Goal: Transaction & Acquisition: Purchase product/service

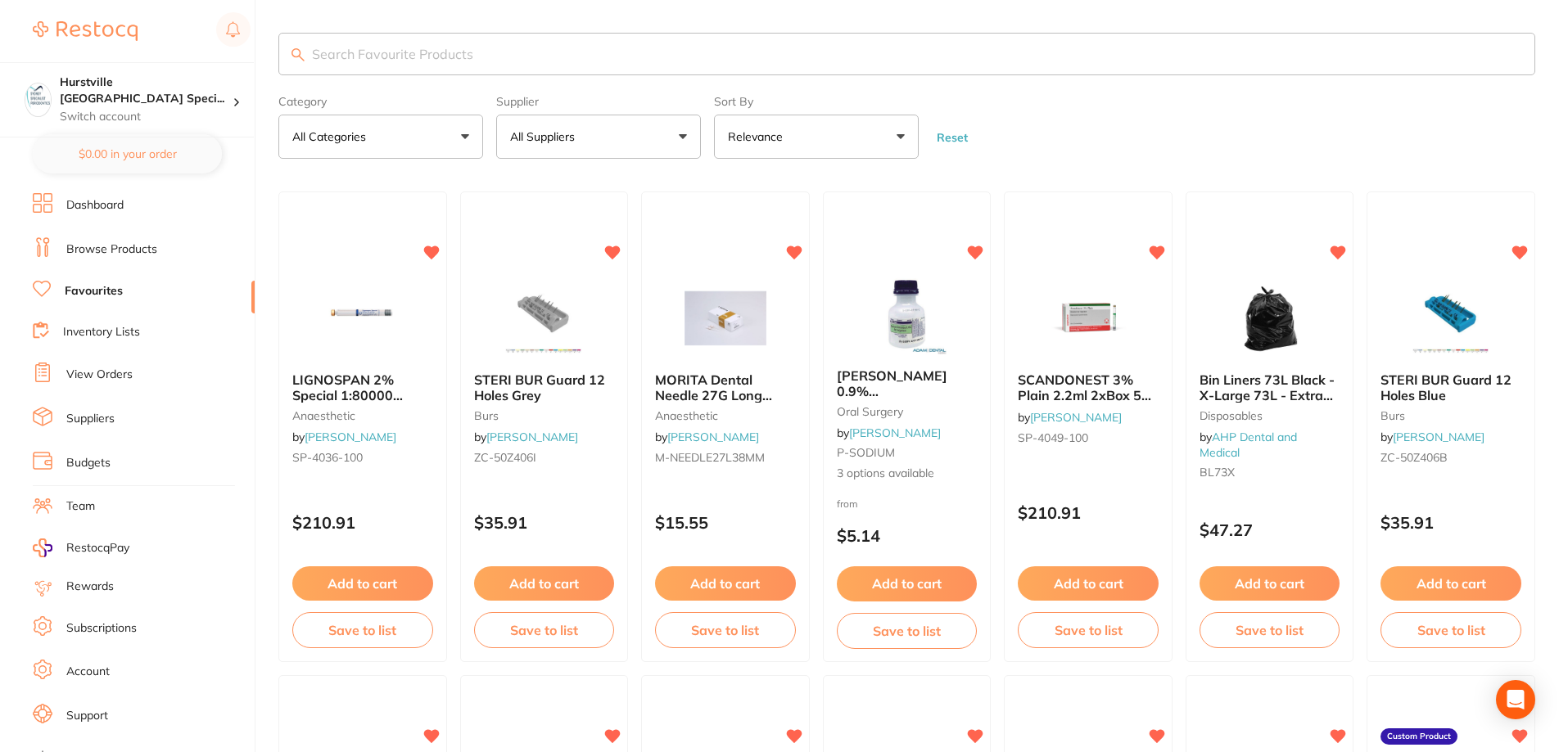
click at [451, 53] on input "search" at bounding box center [907, 54] width 1257 height 43
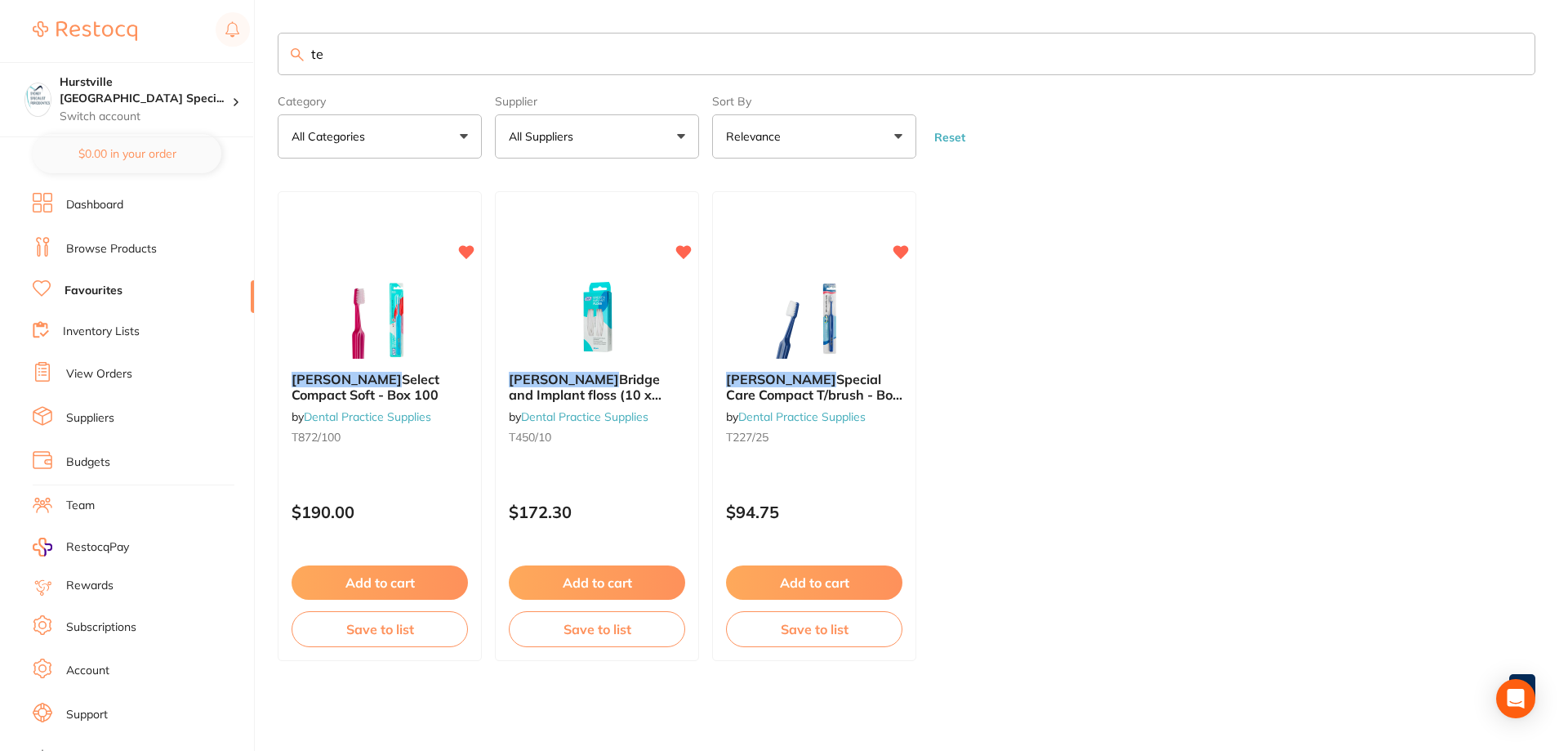
type input "t"
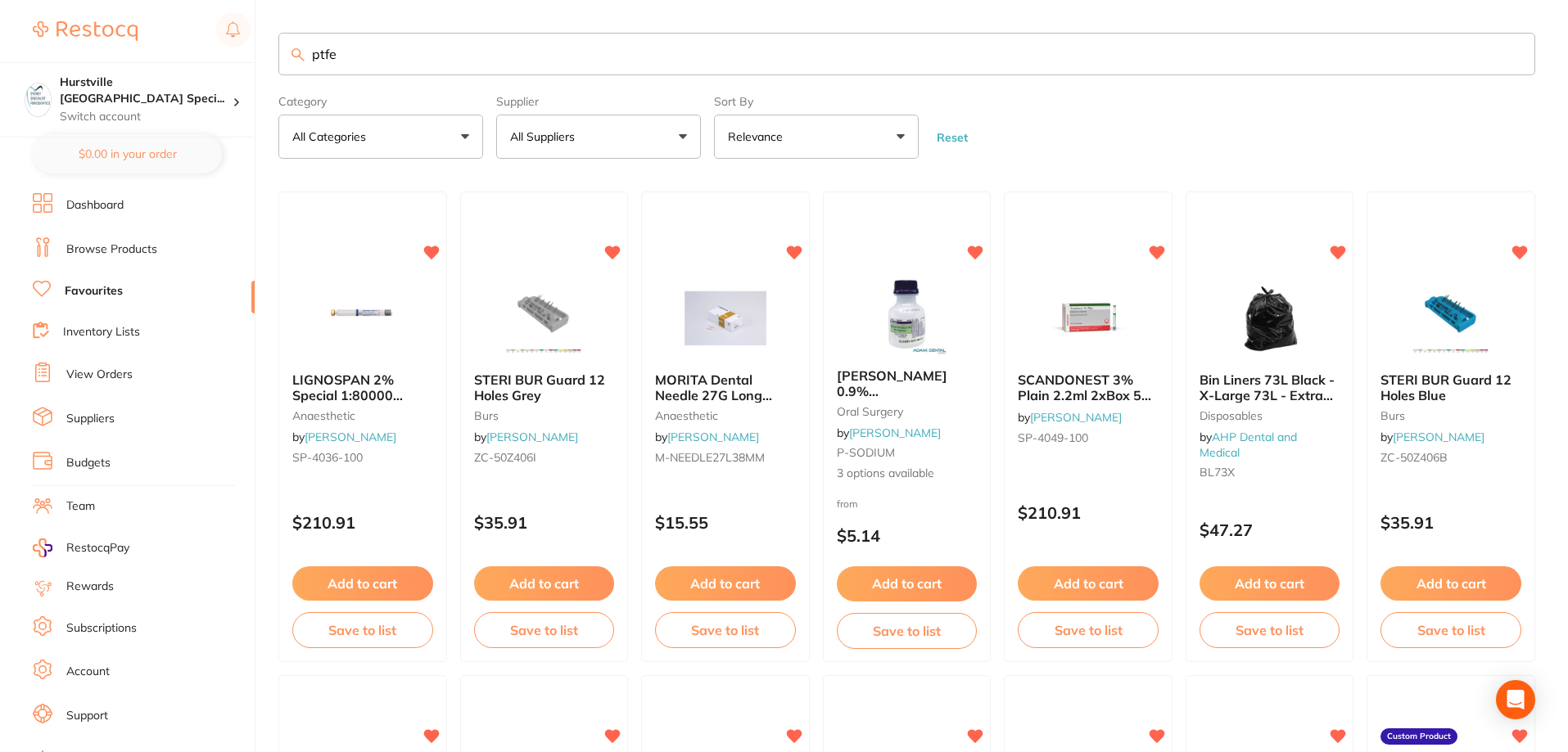
type input "ptfe"
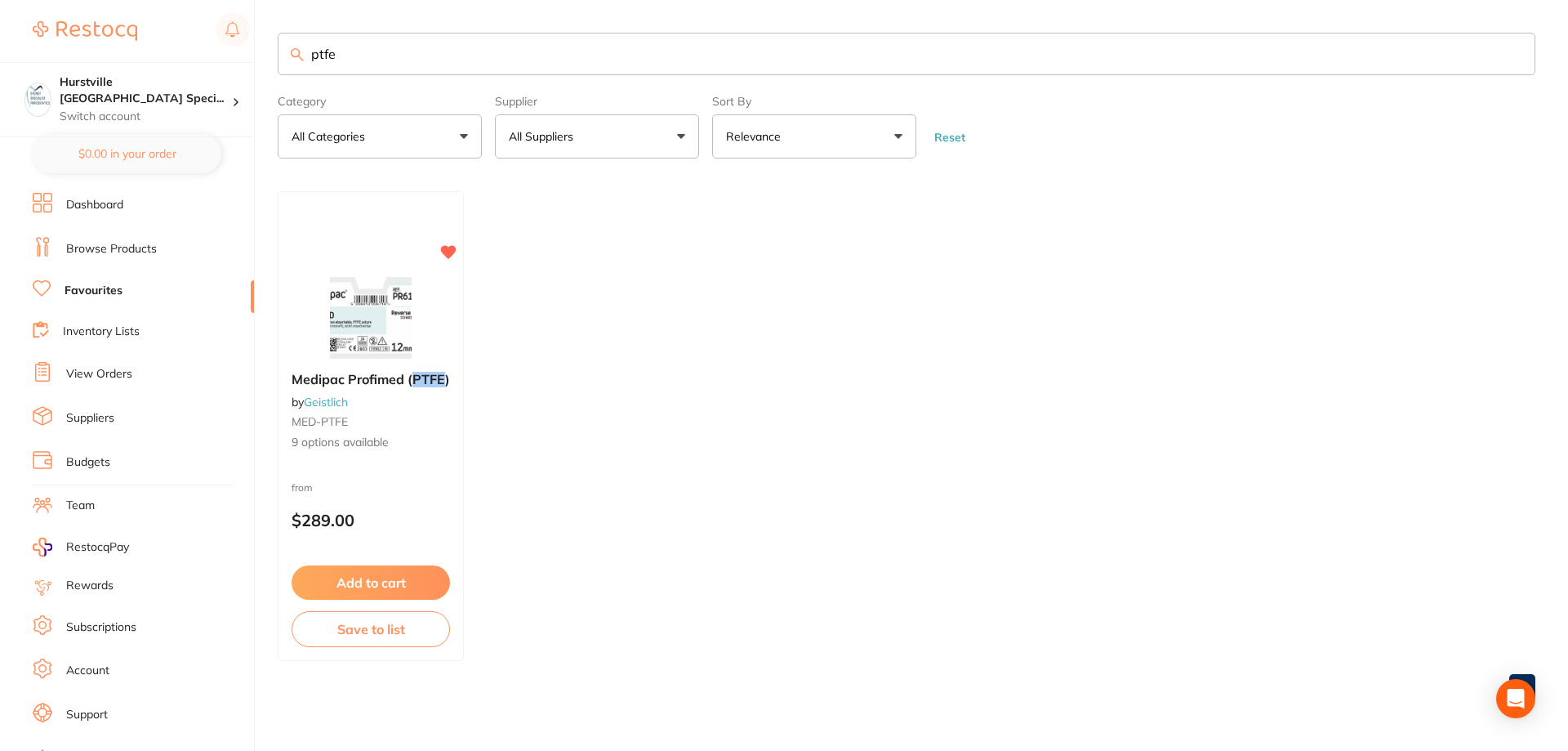
click at [344, 277] on img at bounding box center [371, 318] width 106 height 81
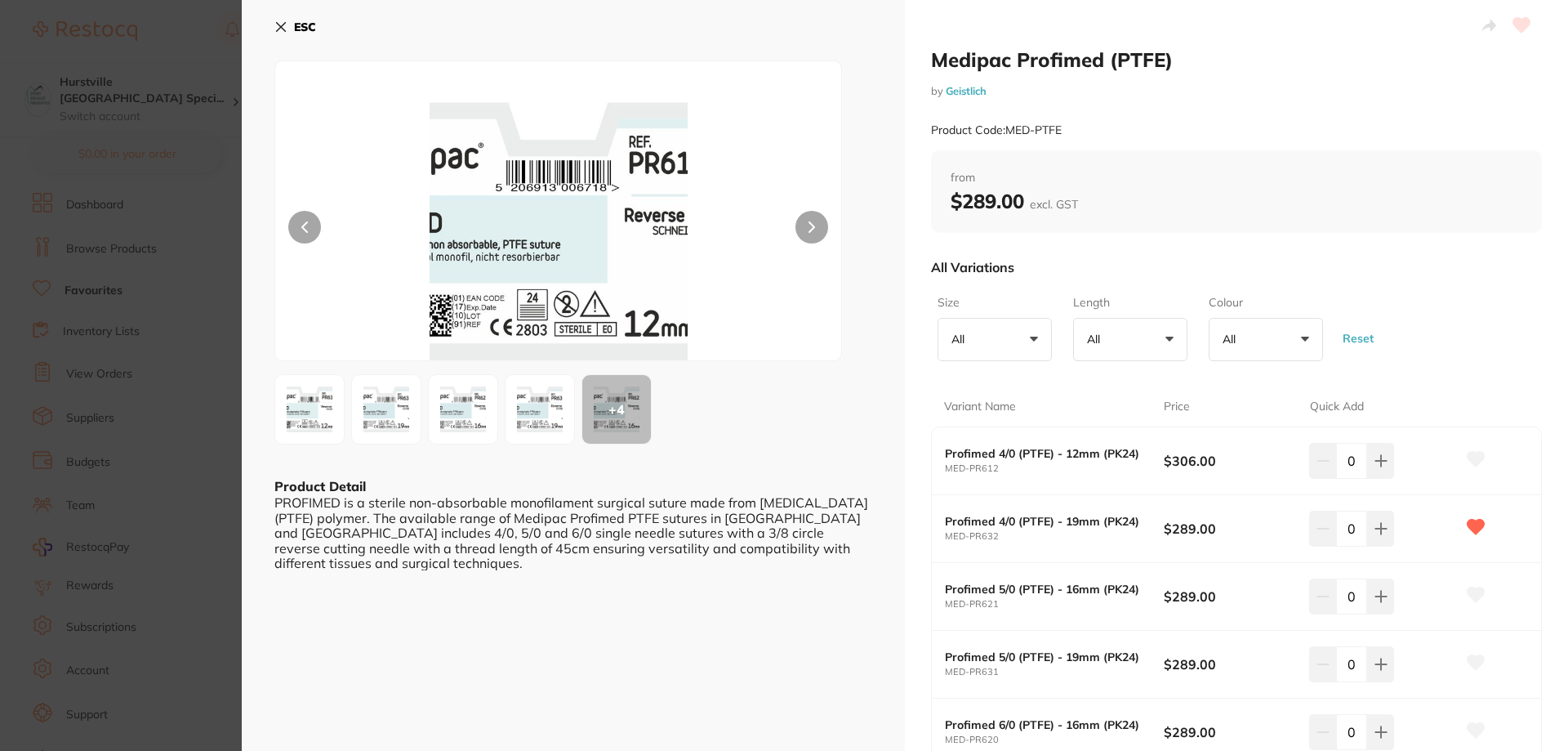
click at [958, 90] on link "Geistlich" at bounding box center [966, 90] width 41 height 13
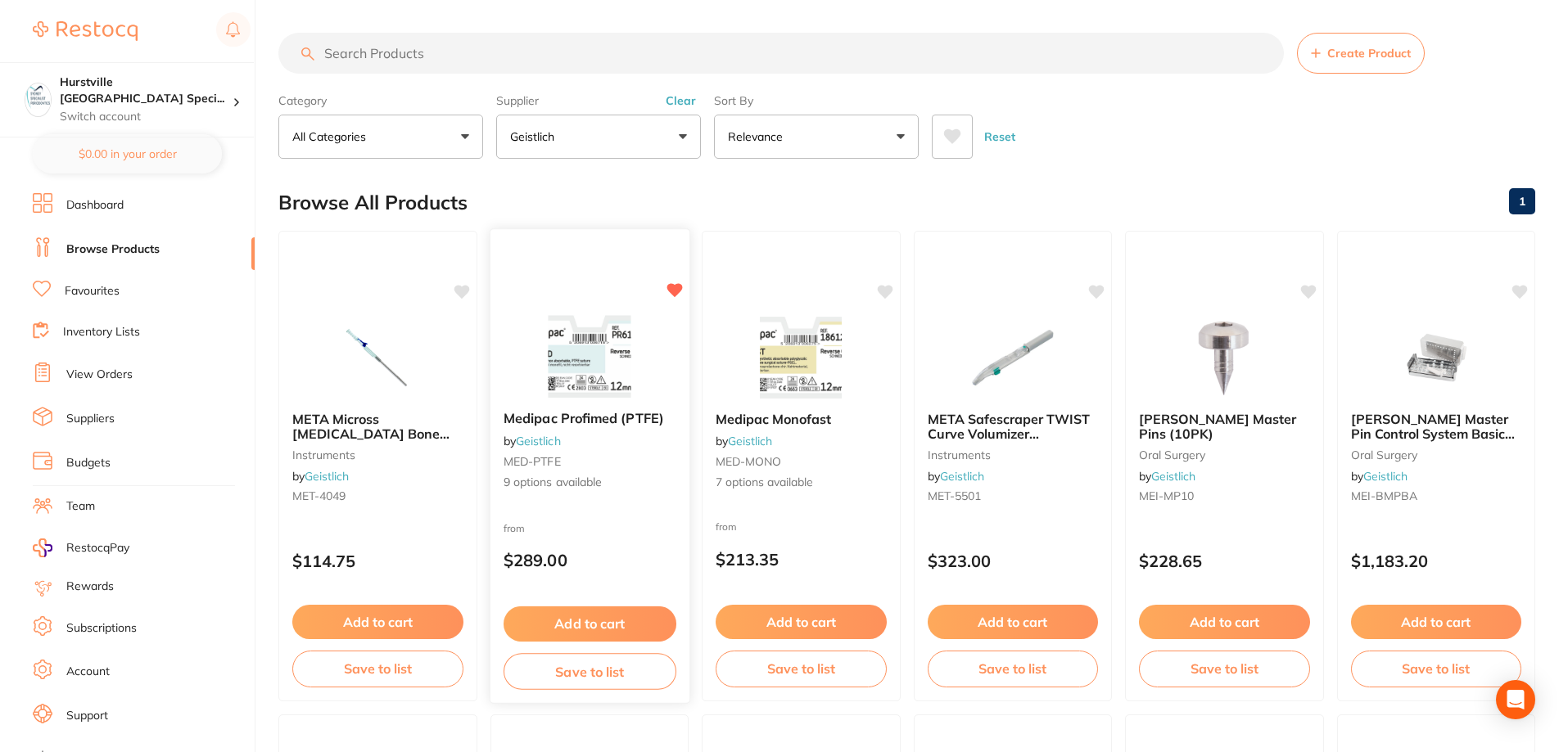
click at [619, 335] on img at bounding box center [588, 356] width 107 height 82
click at [607, 314] on div "Medipac Profimed (PTFE) by Geistlich MED-PTFE 9 options available from $289.00 …" at bounding box center [589, 466] width 201 height 475
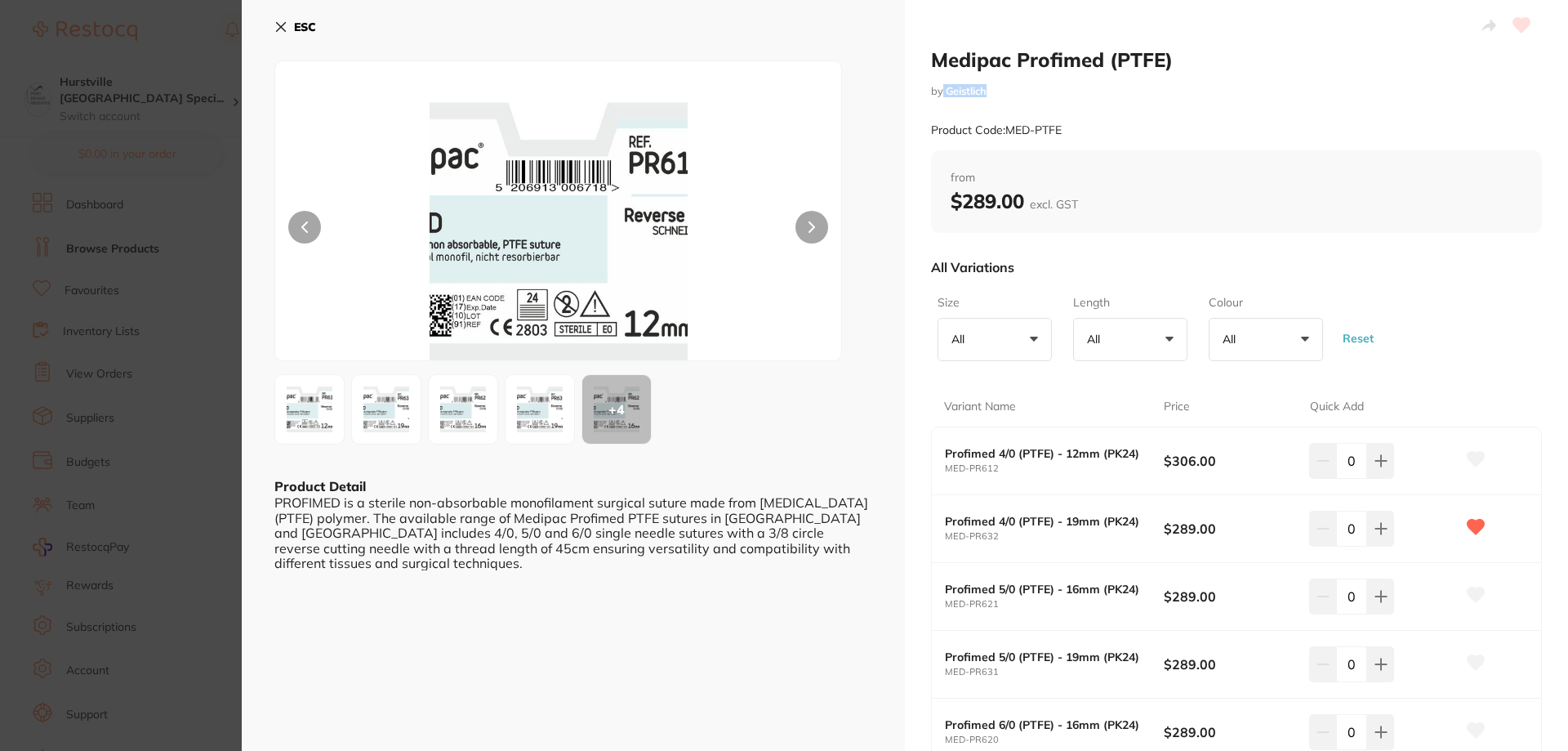
drag, startPoint x: 1043, startPoint y: 76, endPoint x: 940, endPoint y: 82, distance: 103.2
click at [940, 82] on div "Medipac Profimed (PTFE) by Geistlich Product Code: MED-PTFE" at bounding box center [1237, 99] width 611 height 103
copy small "Geistlich"
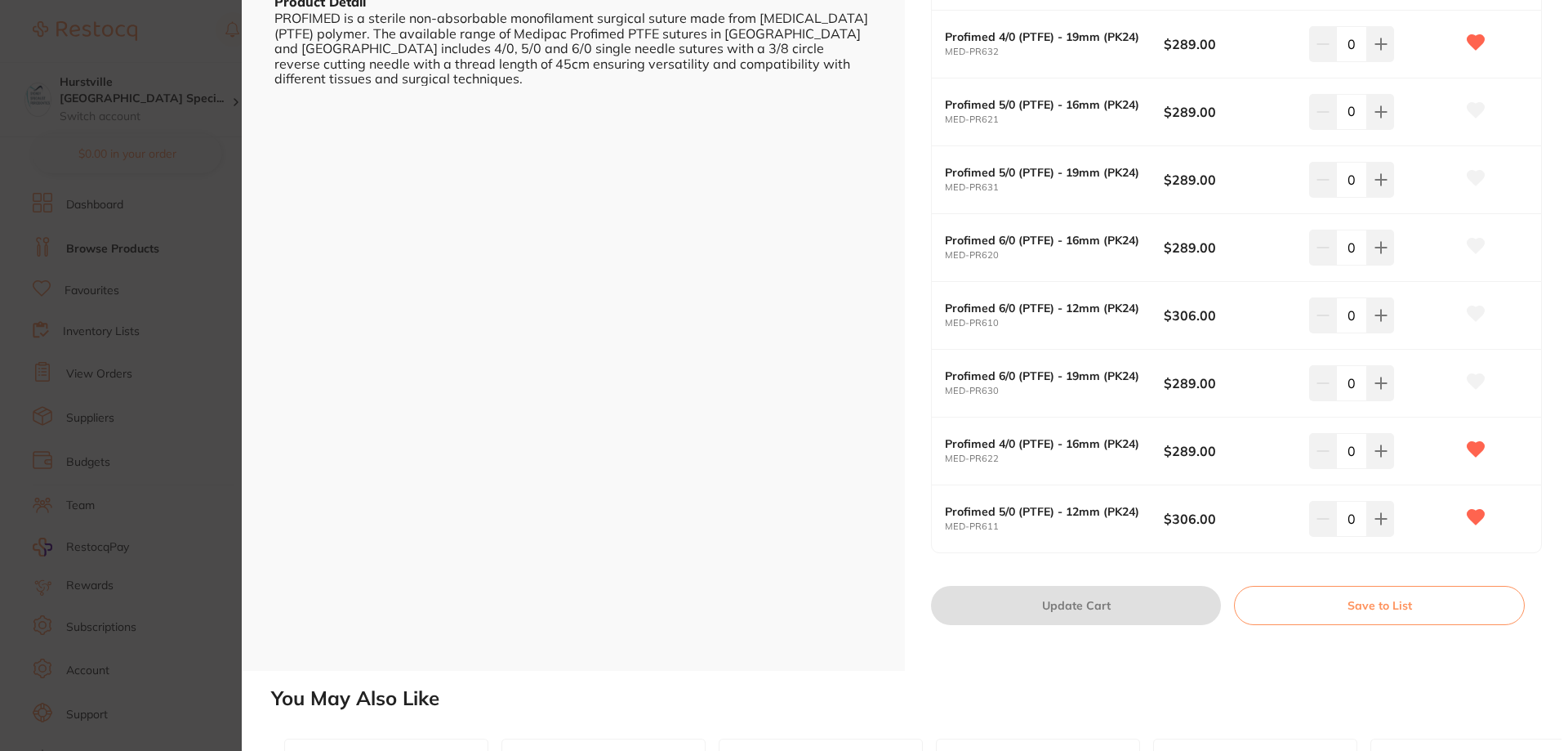
scroll to position [491, 0]
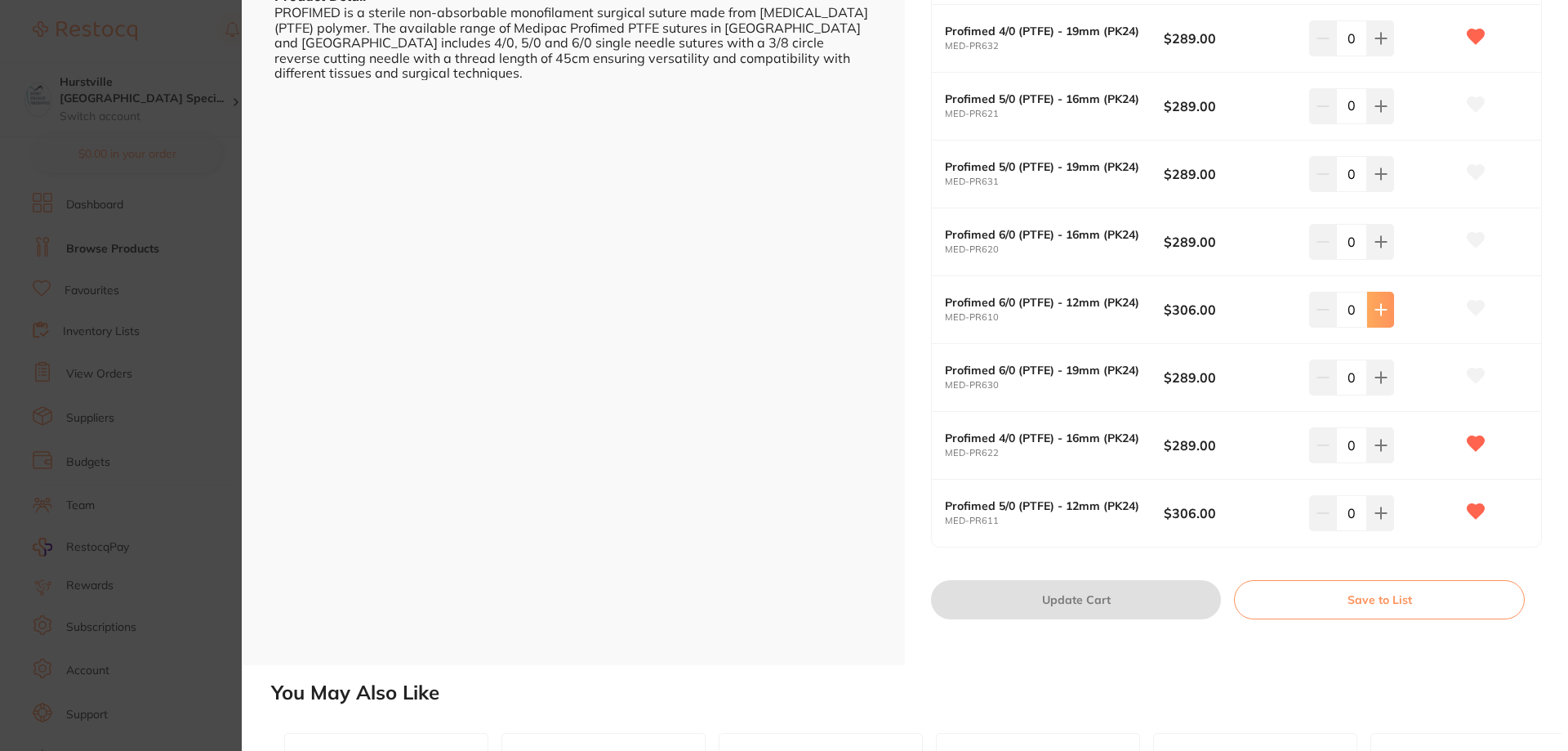
click at [1386, 312] on button at bounding box center [1380, 309] width 27 height 36
type input "1"
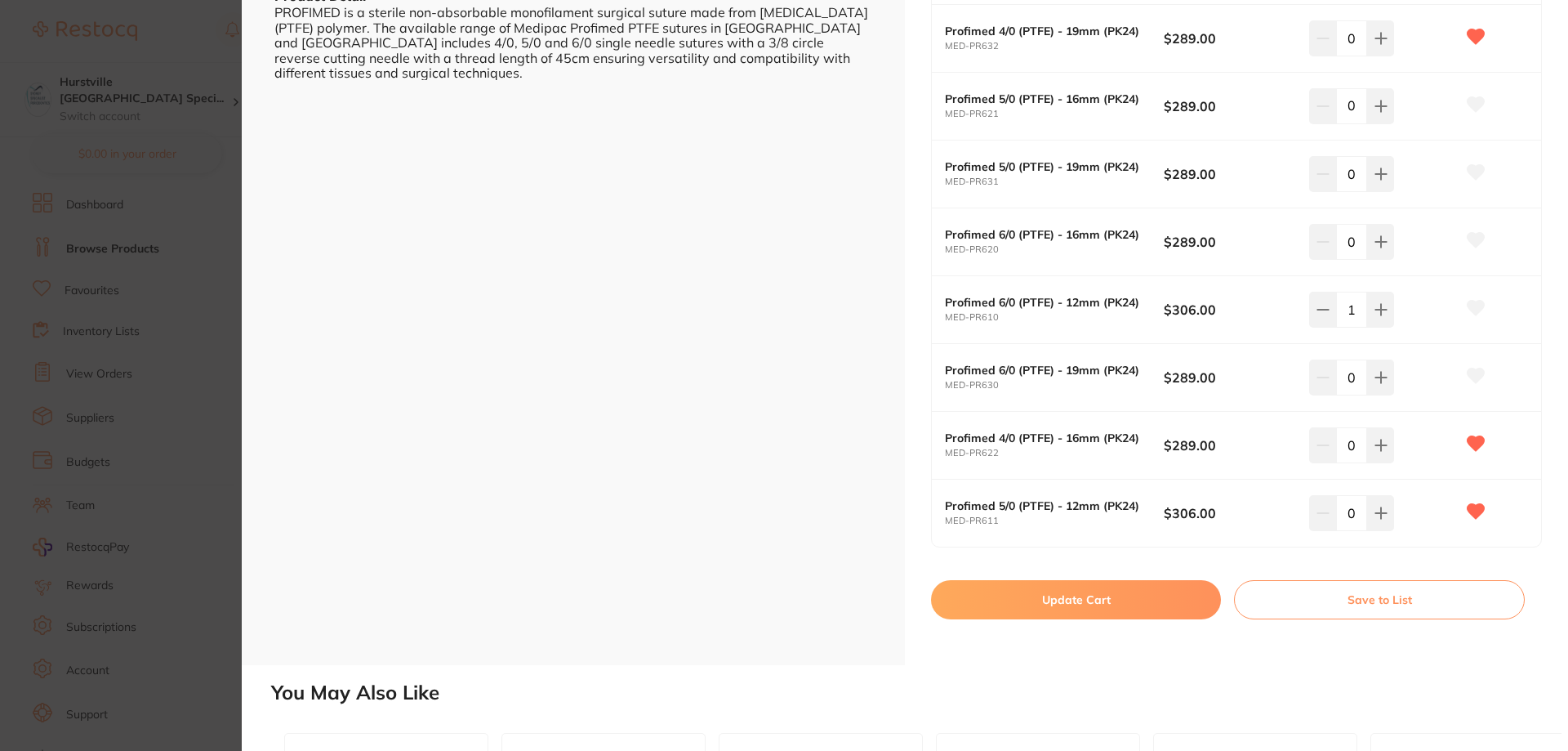
click at [1473, 301] on icon at bounding box center [1476, 307] width 17 height 15
click at [1190, 616] on button "Update Cart" at bounding box center [1076, 600] width 290 height 39
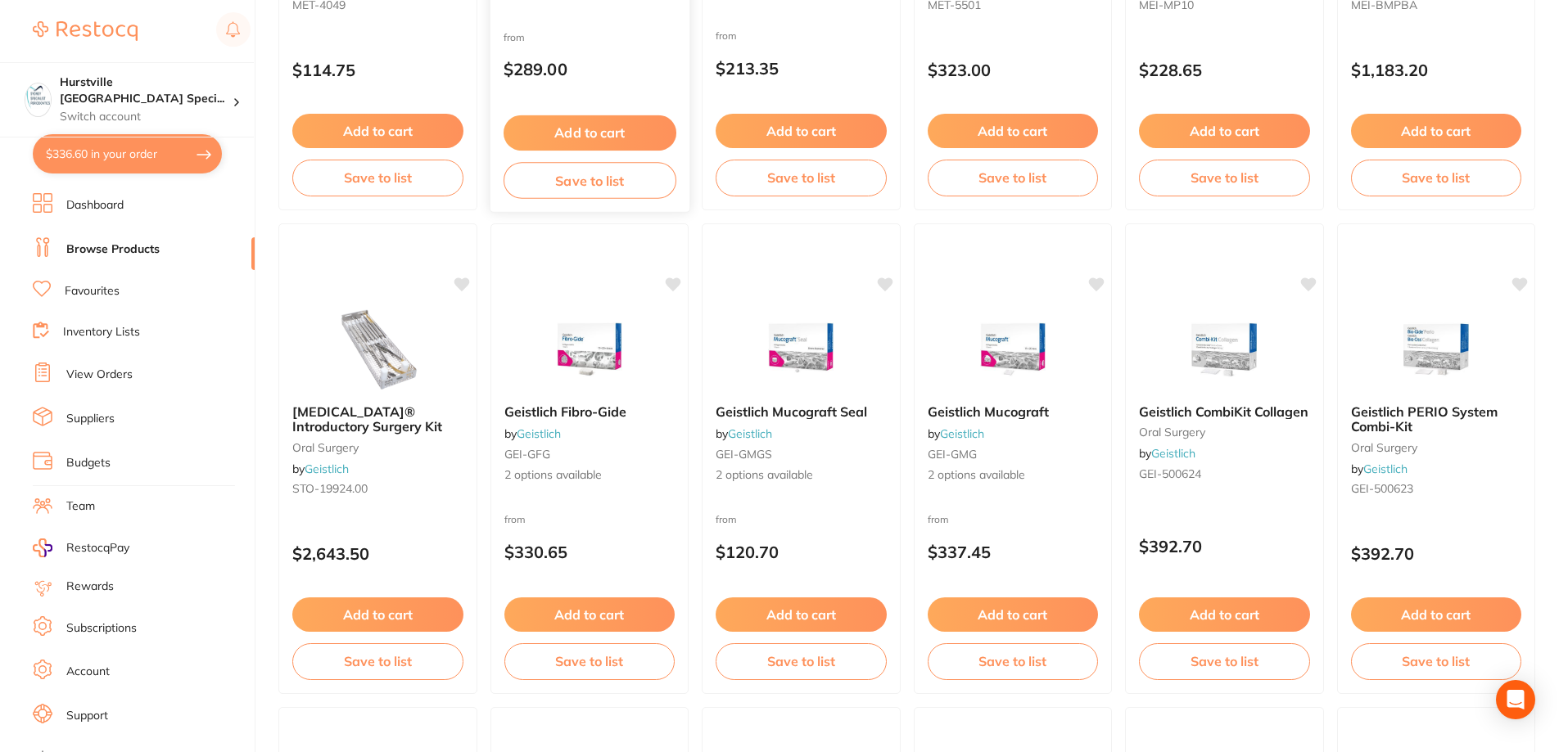
scroll to position [492, 0]
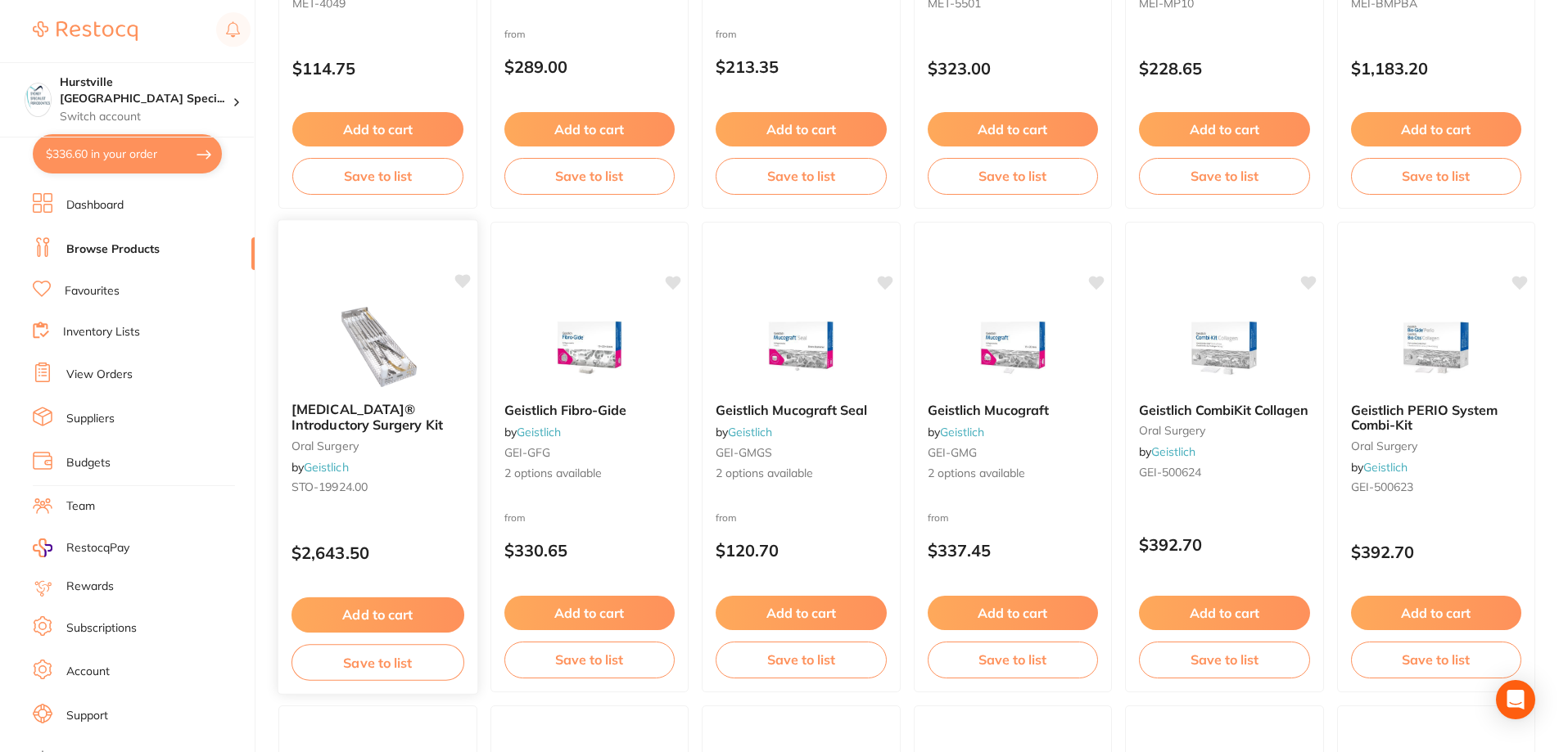
click at [364, 328] on img at bounding box center [377, 347] width 107 height 82
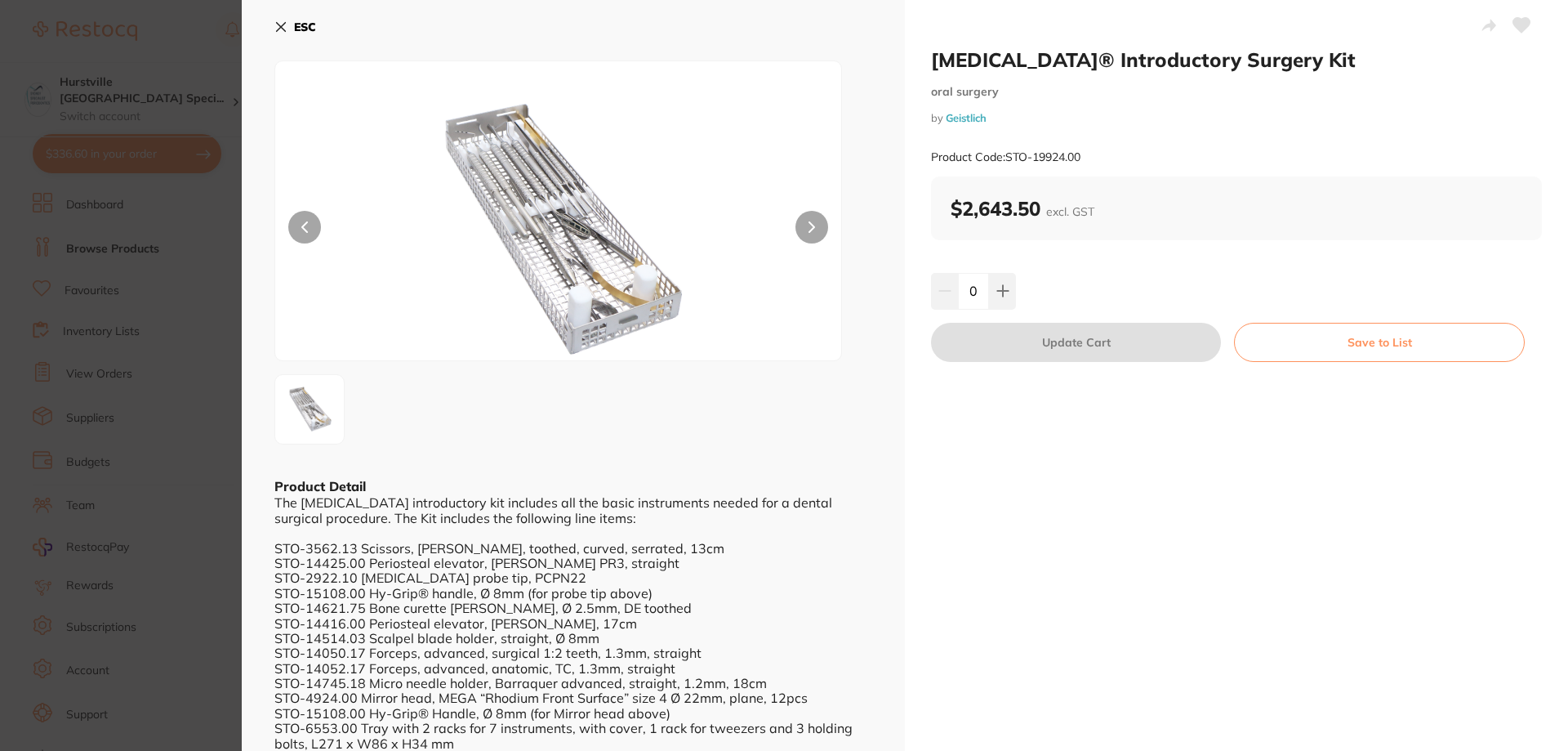
click at [282, 27] on icon at bounding box center [282, 27] width 9 height 9
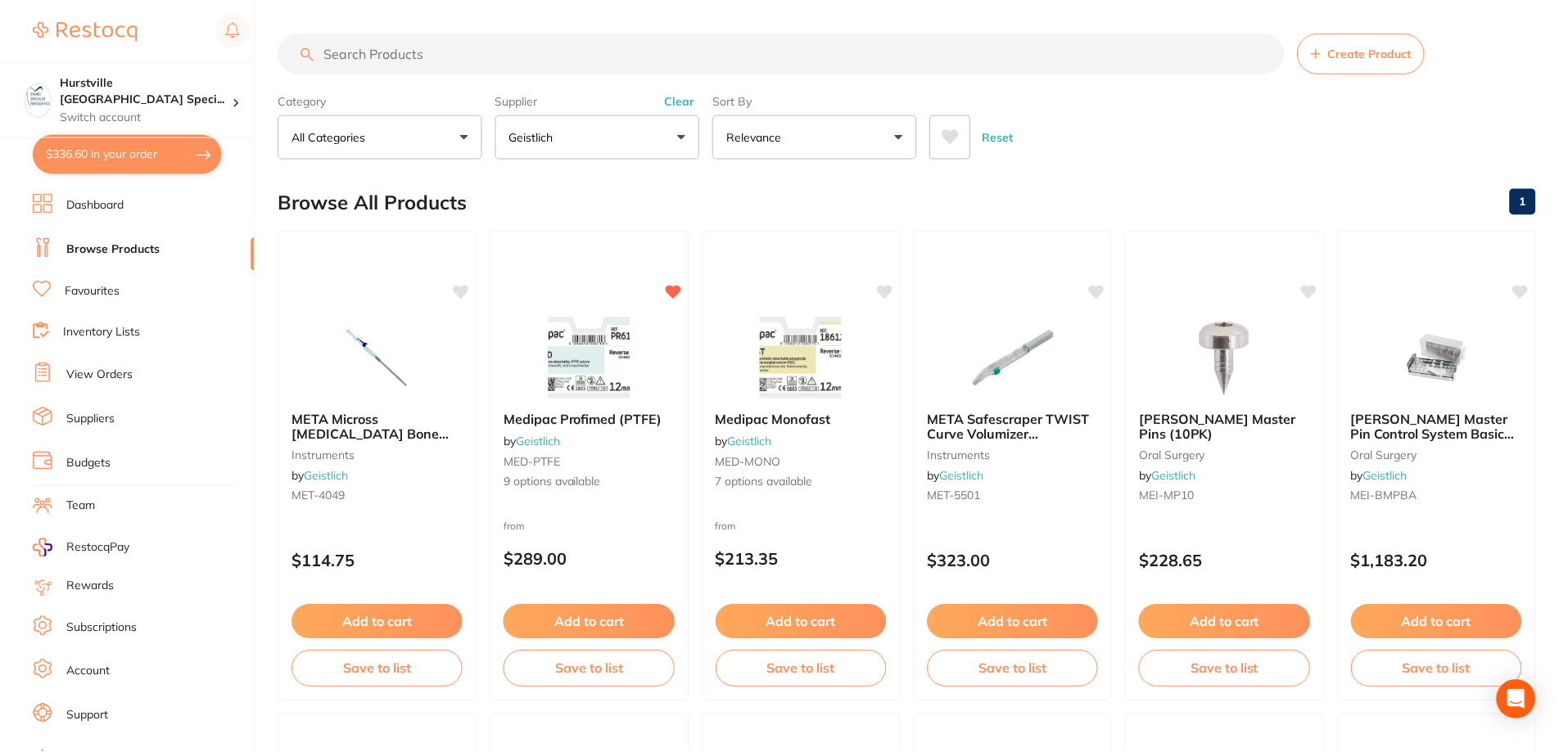
scroll to position [492, 0]
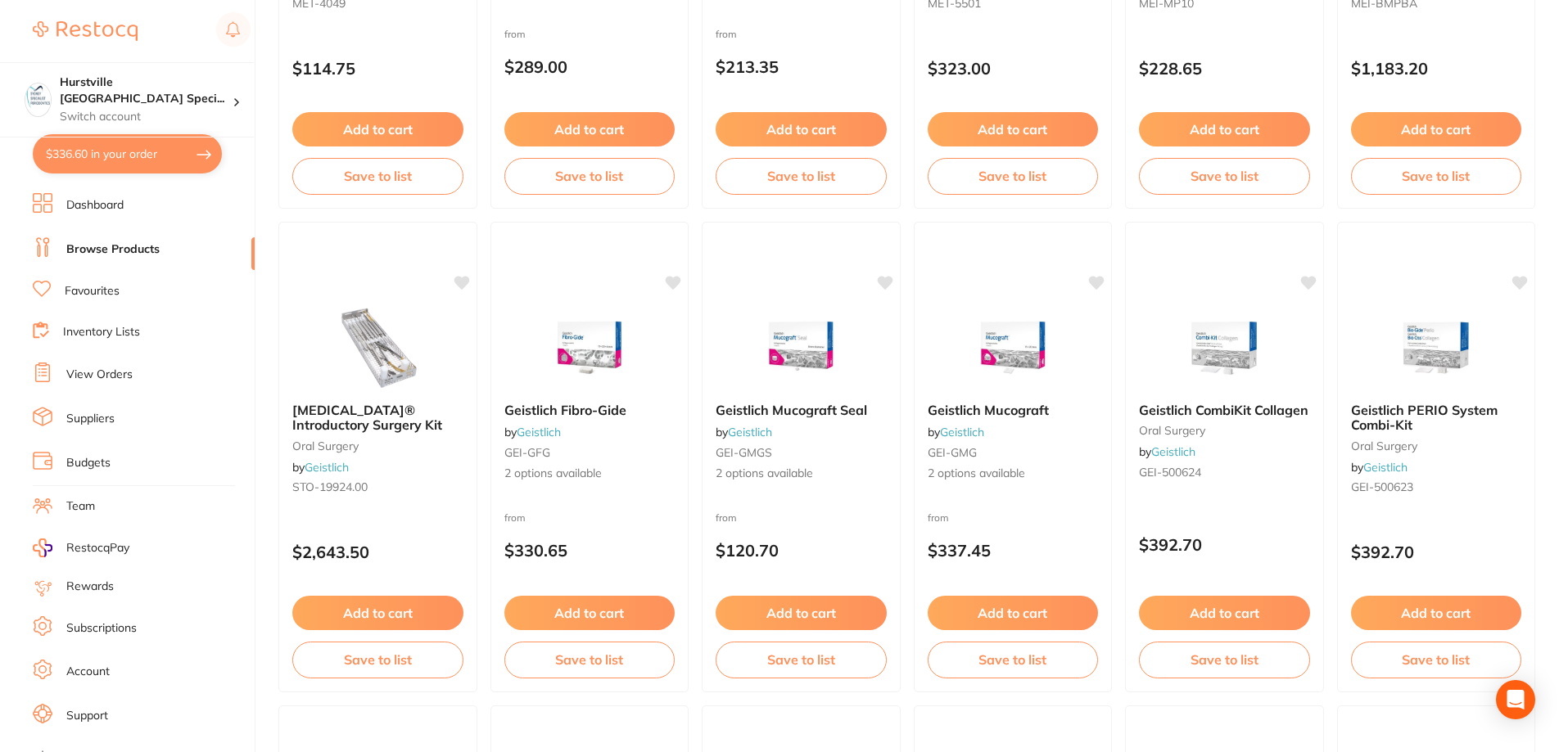
click at [112, 379] on link "View Orders" at bounding box center [99, 374] width 67 height 16
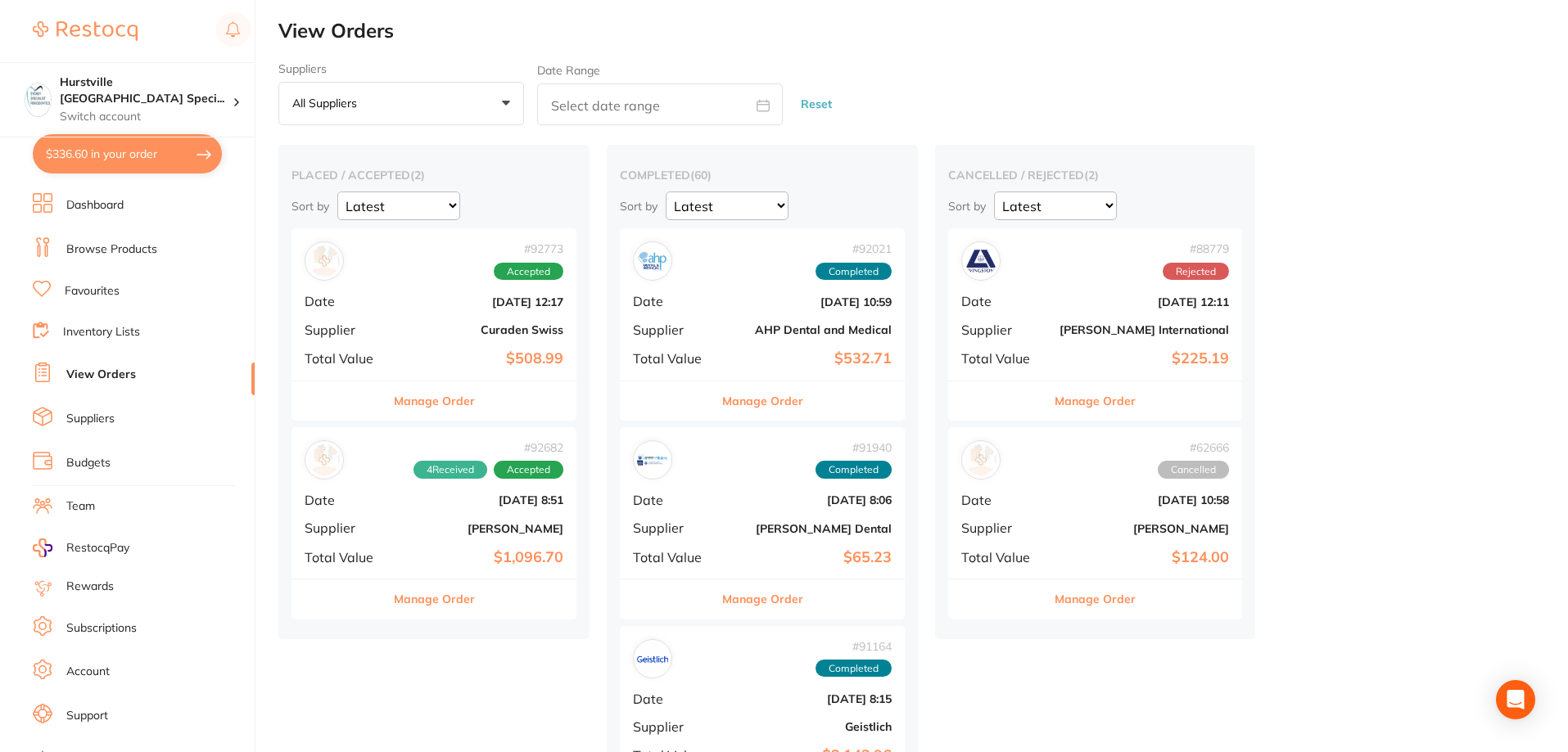
click at [398, 529] on div "# 92682 4 Received Accepted Date [DATE] 8:51 Supplier [PERSON_NAME] Total Value…" at bounding box center [433, 503] width 285 height 152
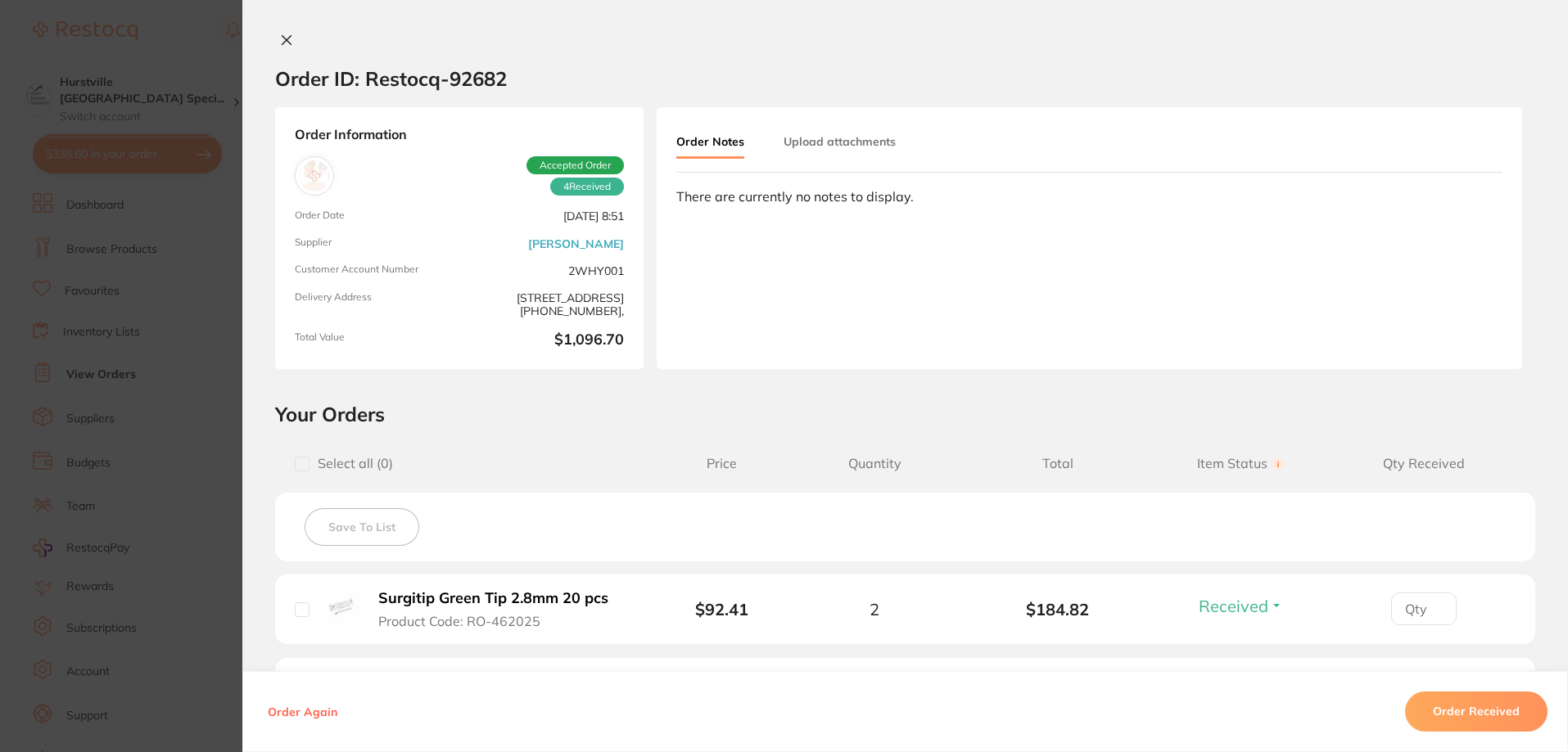
click at [288, 41] on icon at bounding box center [287, 40] width 13 height 13
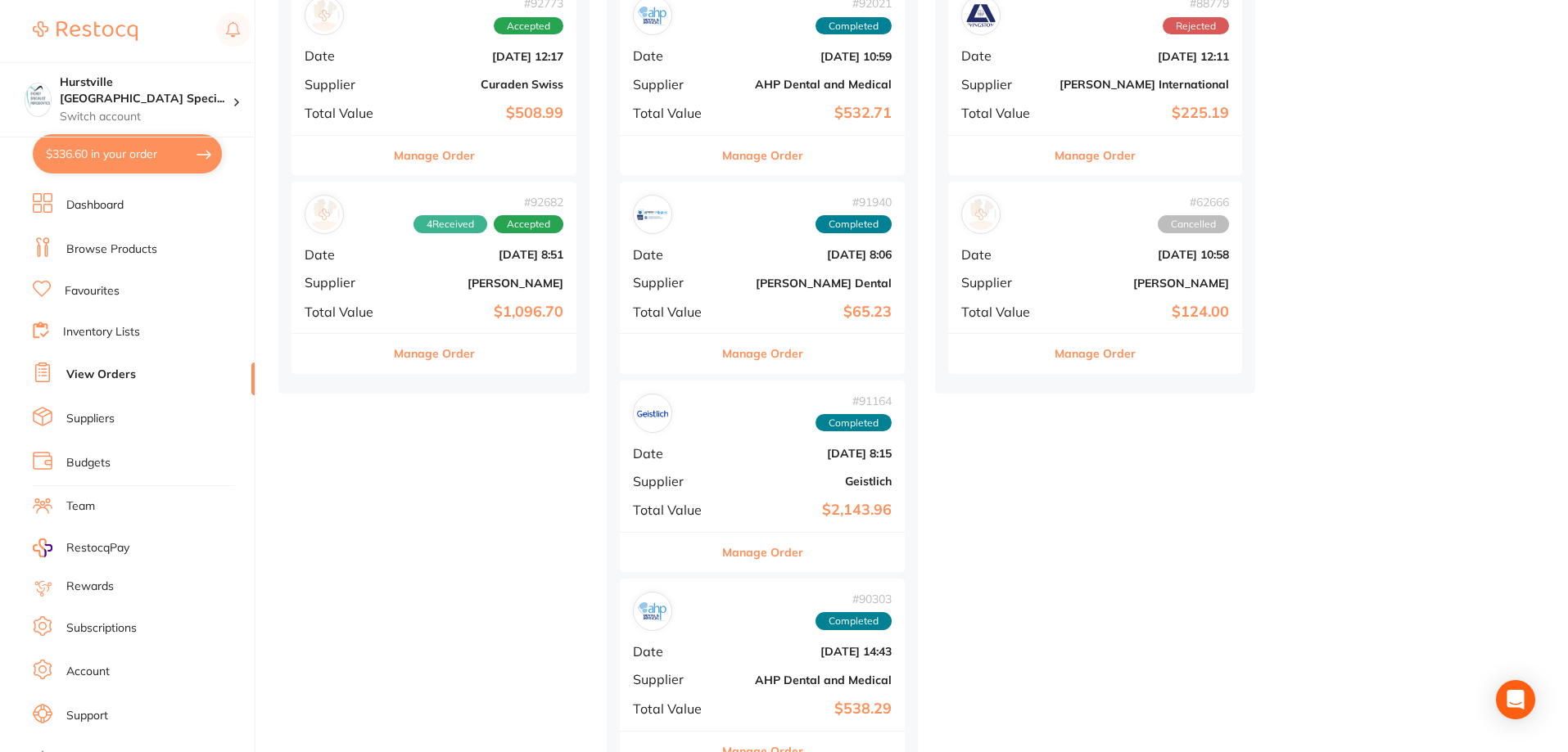
click at [172, 159] on button "$336.60 in your order" at bounding box center [127, 153] width 189 height 39
checkbox input "true"
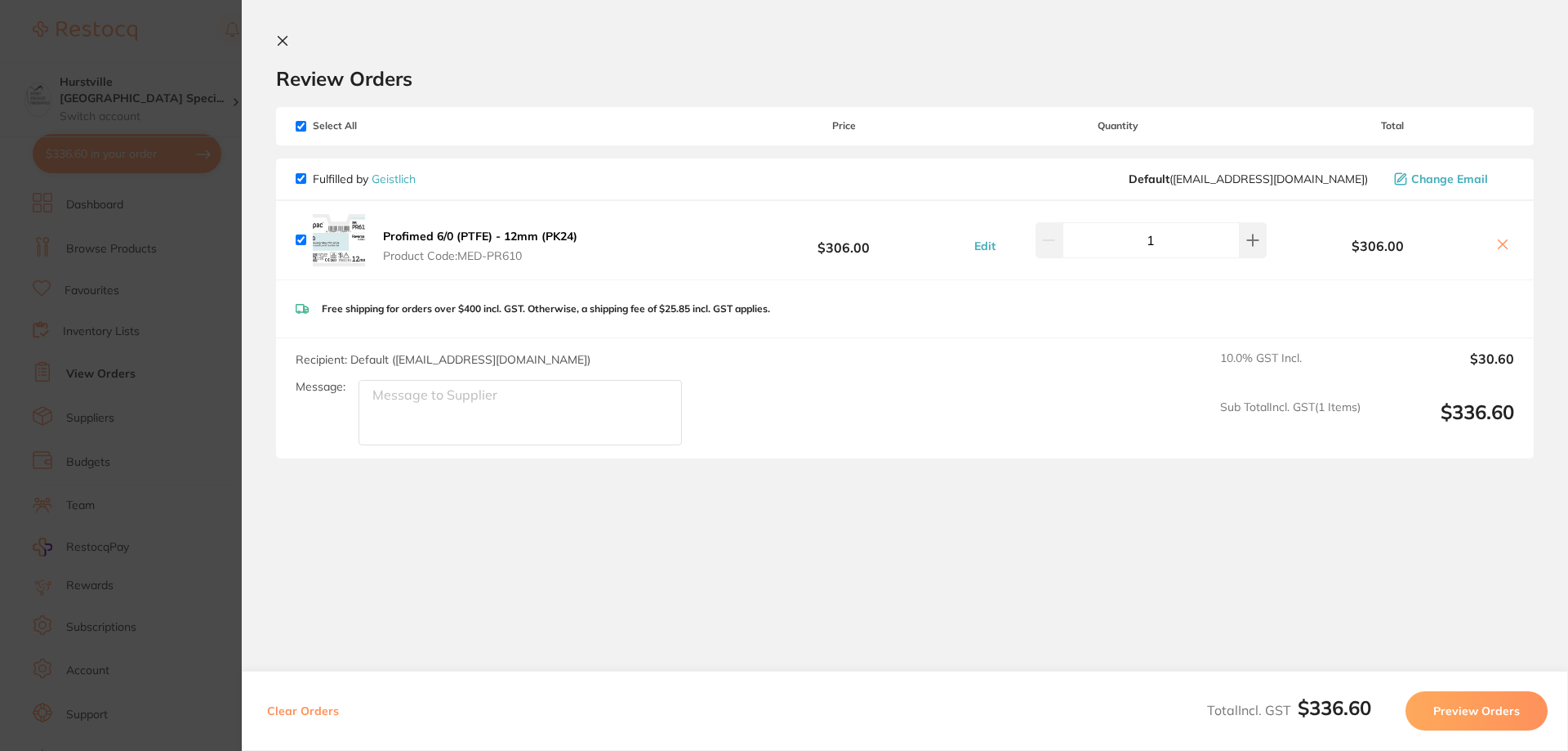
click at [276, 42] on icon at bounding box center [282, 41] width 13 height 13
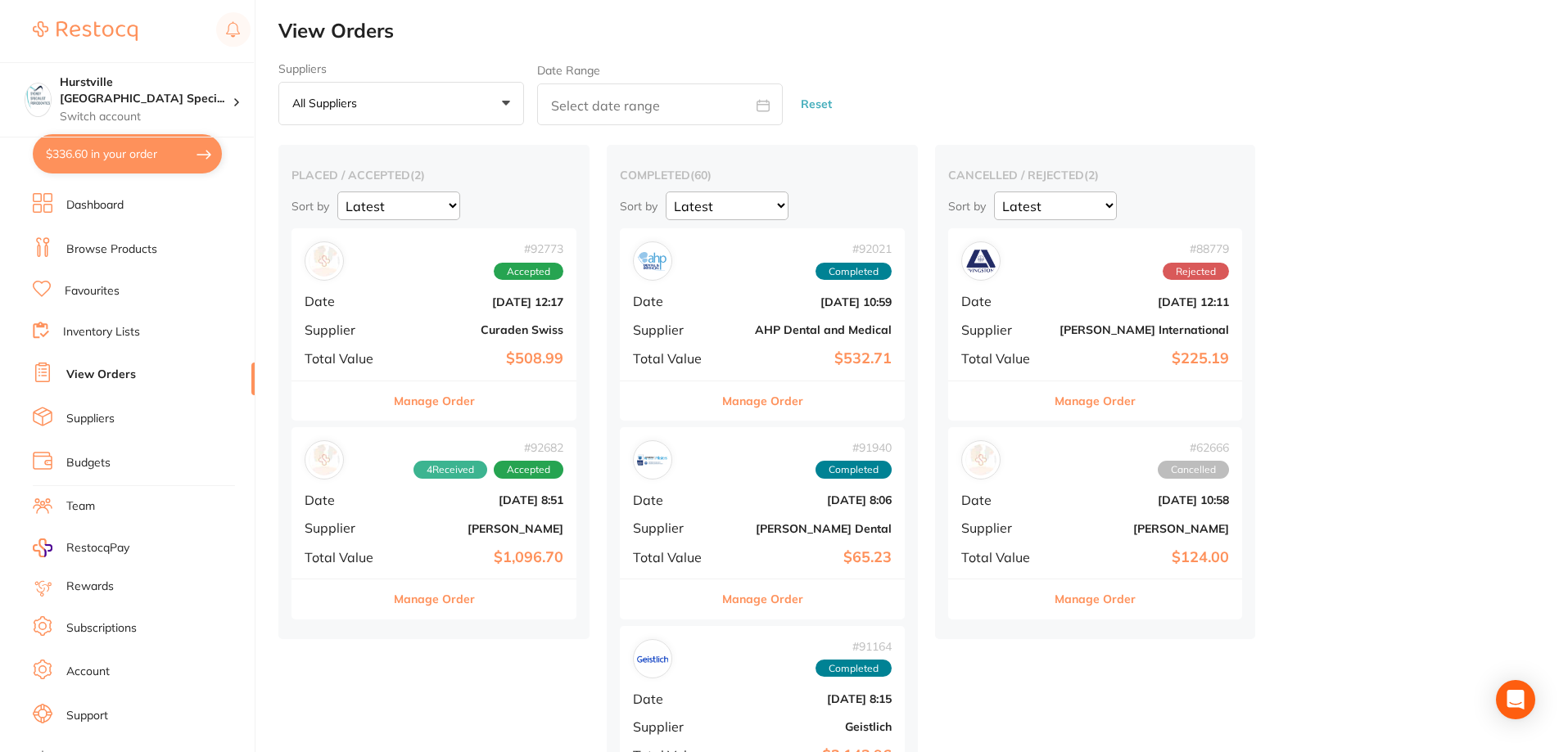
click at [100, 257] on link "Browse Products" at bounding box center [112, 249] width 91 height 16
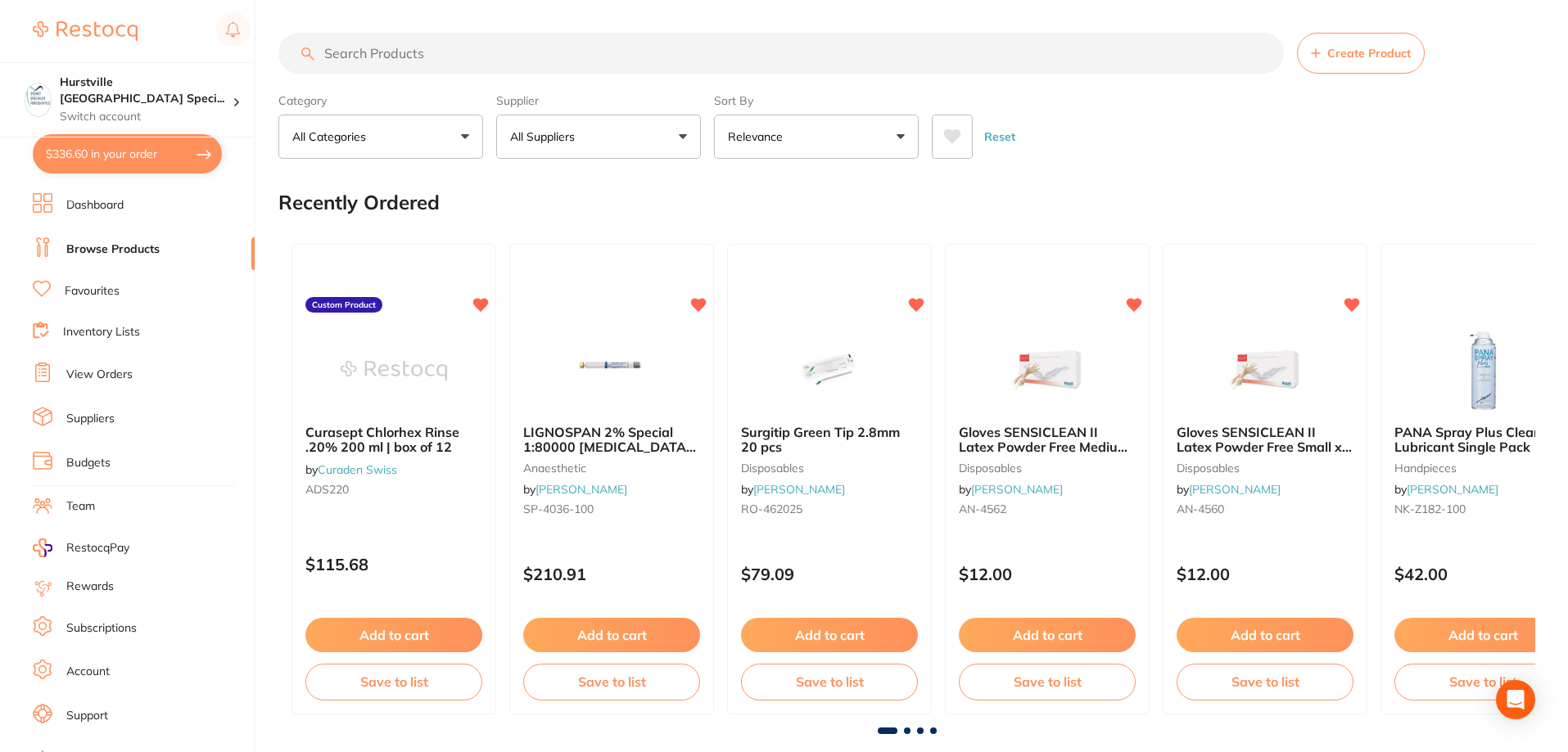
click at [647, 129] on button "All Suppliers" at bounding box center [598, 137] width 205 height 44
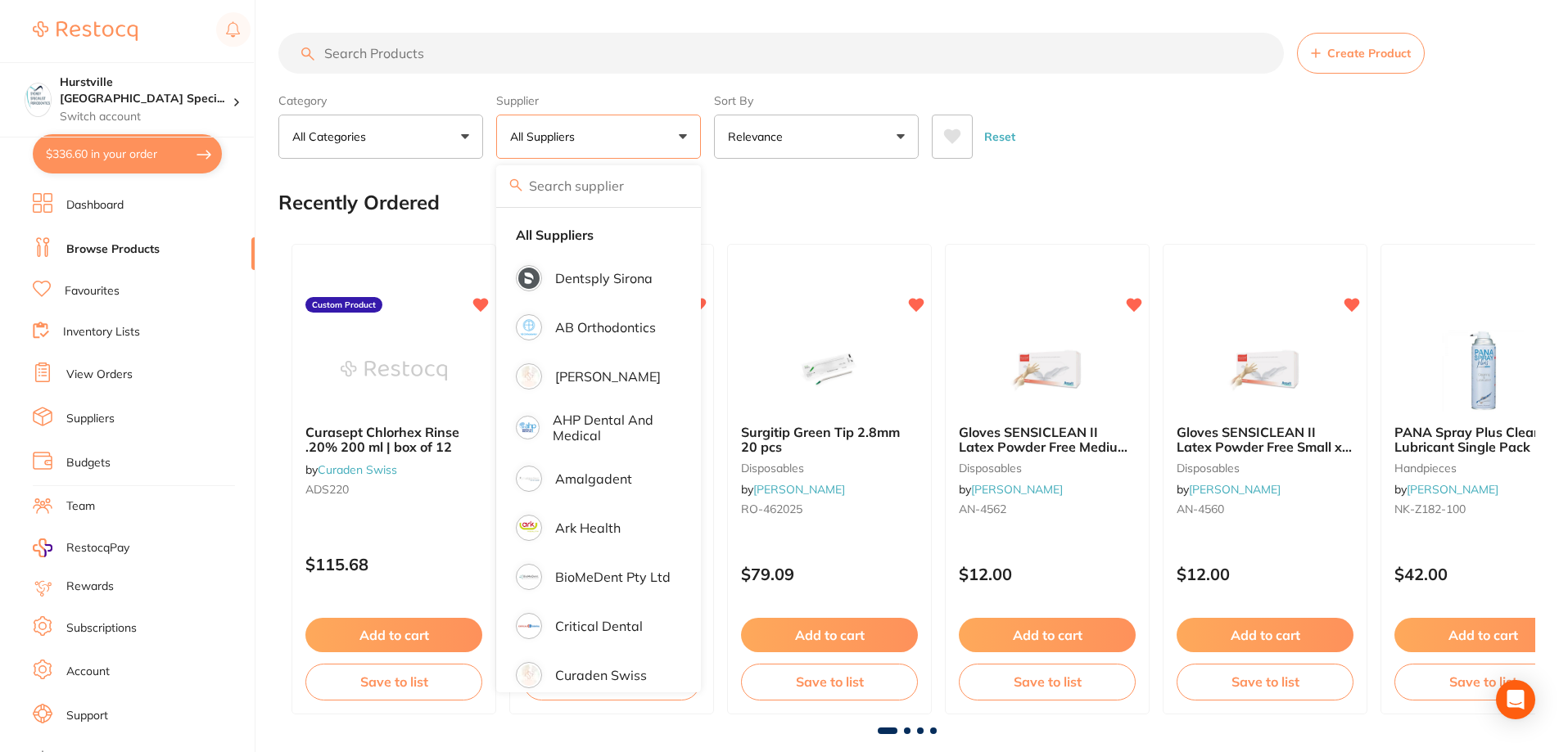
click at [587, 50] on input "search" at bounding box center [781, 53] width 1005 height 41
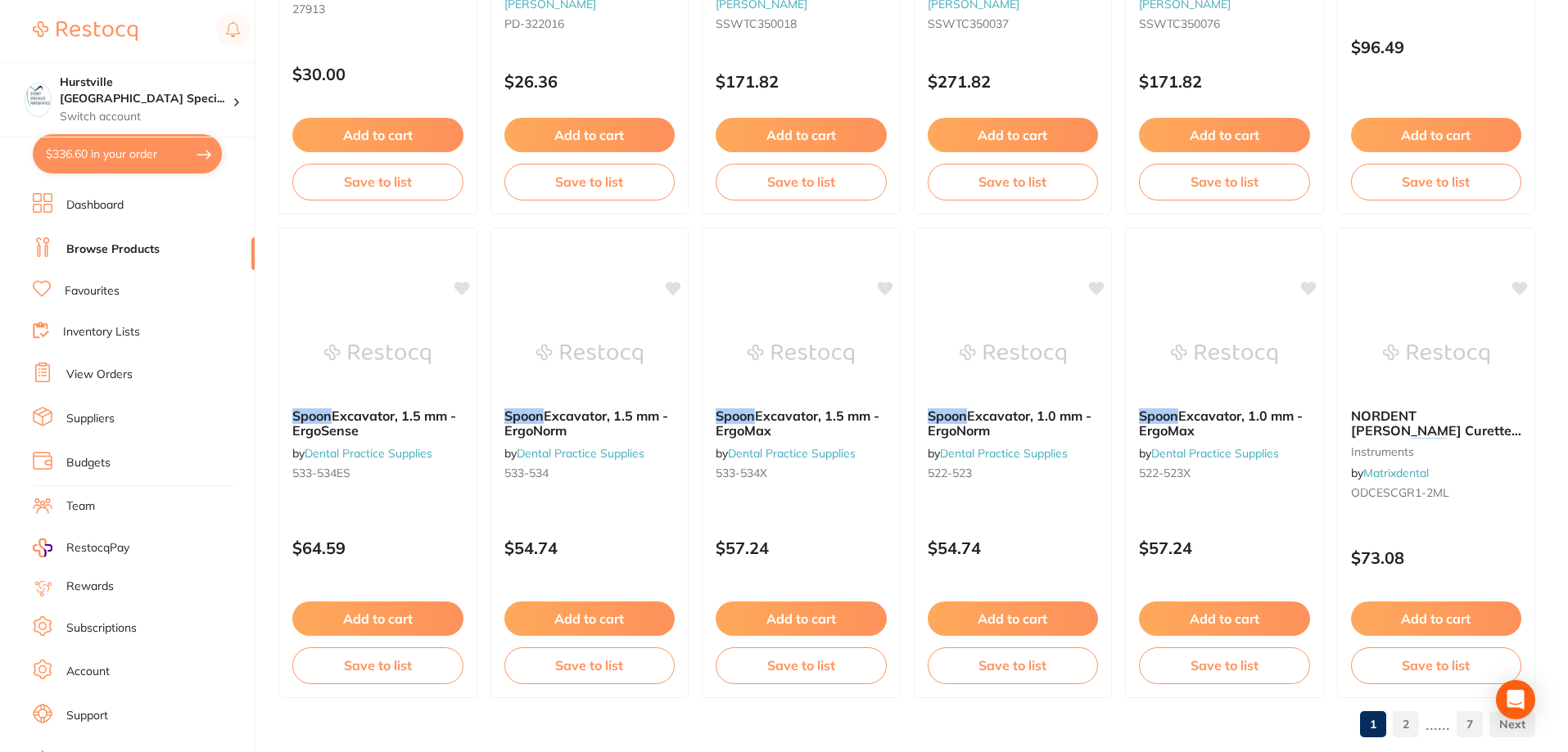
scroll to position [3902, 0]
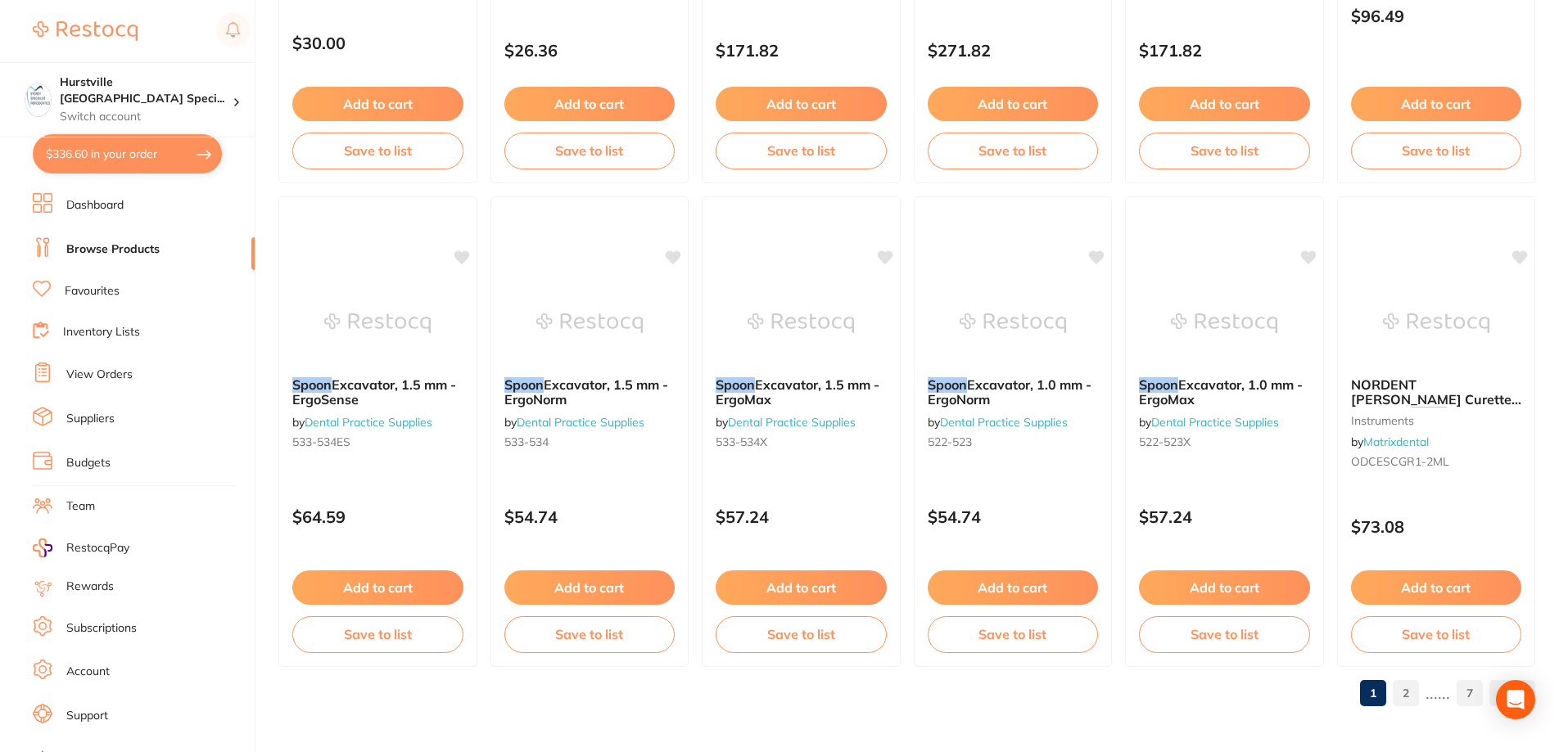
type input "spoon blade"
click at [1409, 702] on link "2" at bounding box center [1406, 693] width 27 height 33
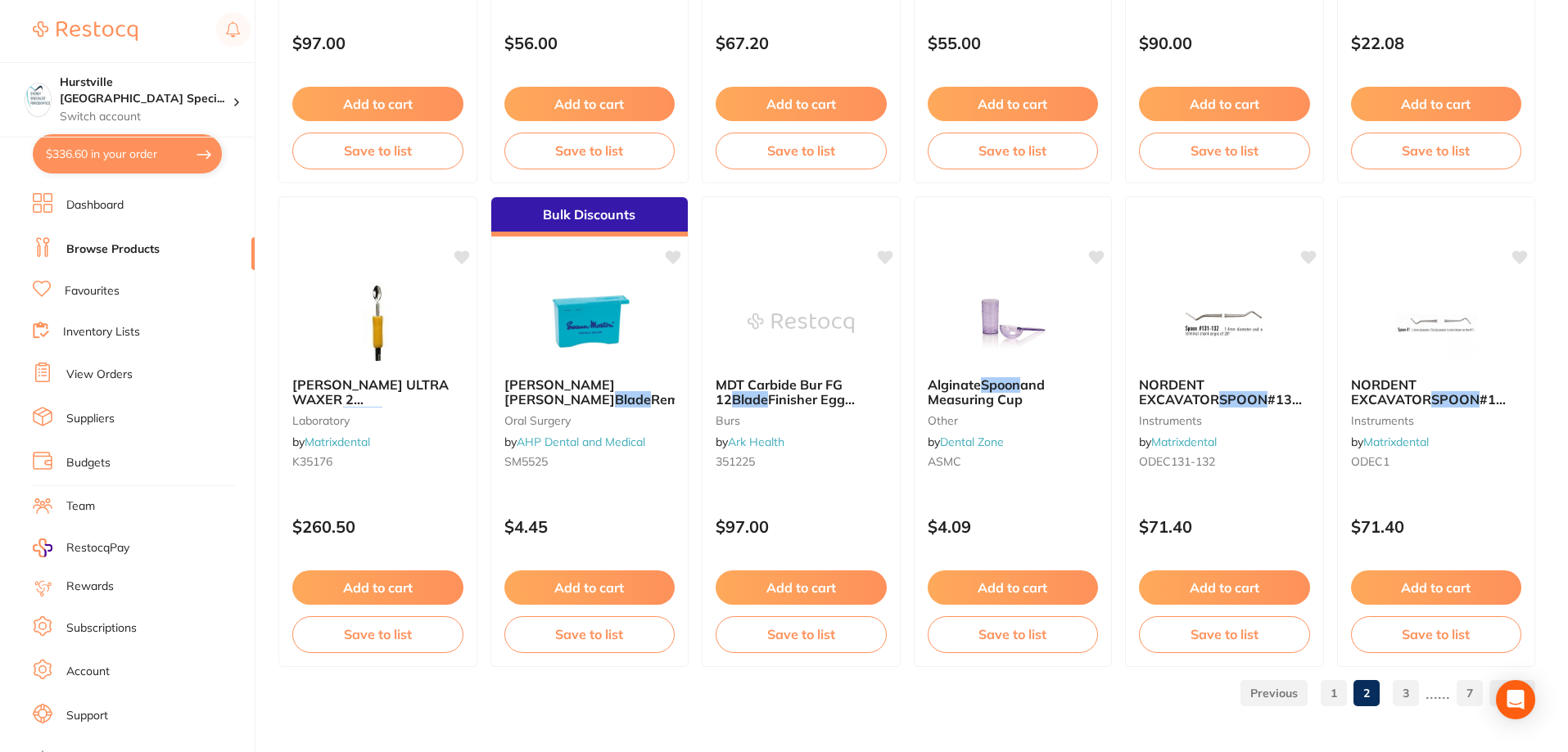
scroll to position [0, 0]
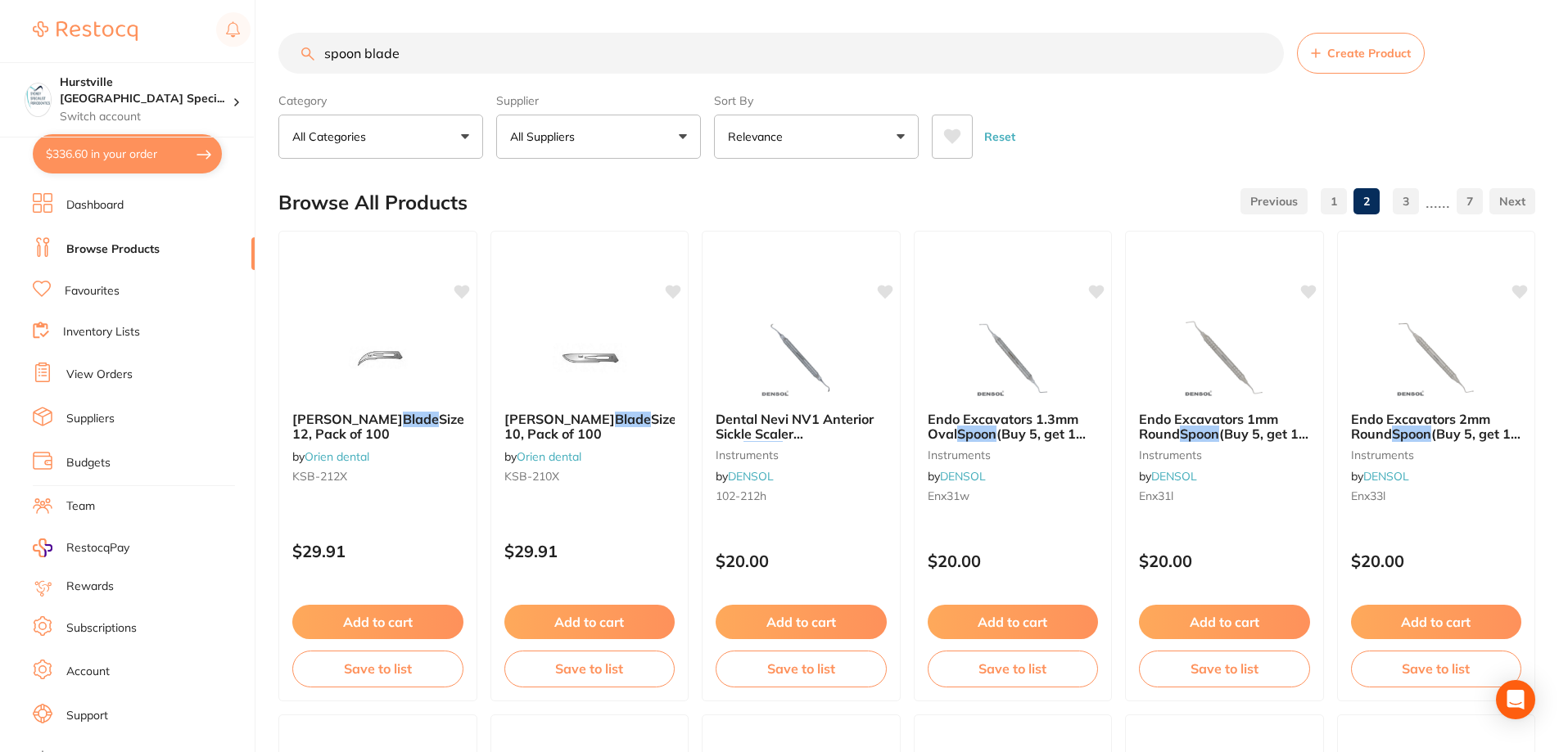
click at [421, 129] on button "All Categories" at bounding box center [381, 137] width 205 height 44
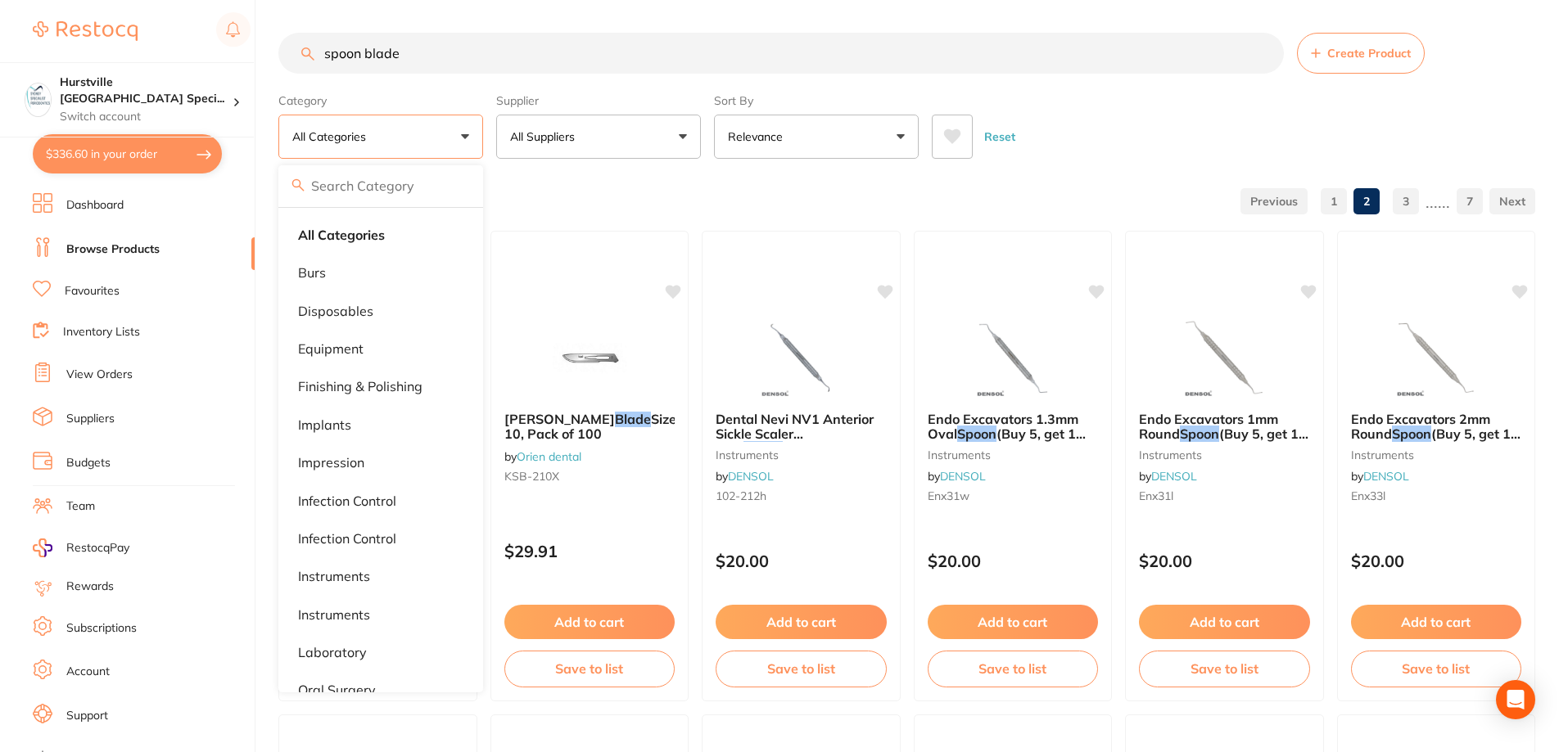
click at [1052, 159] on div "Reset" at bounding box center [1226, 129] width 590 height 58
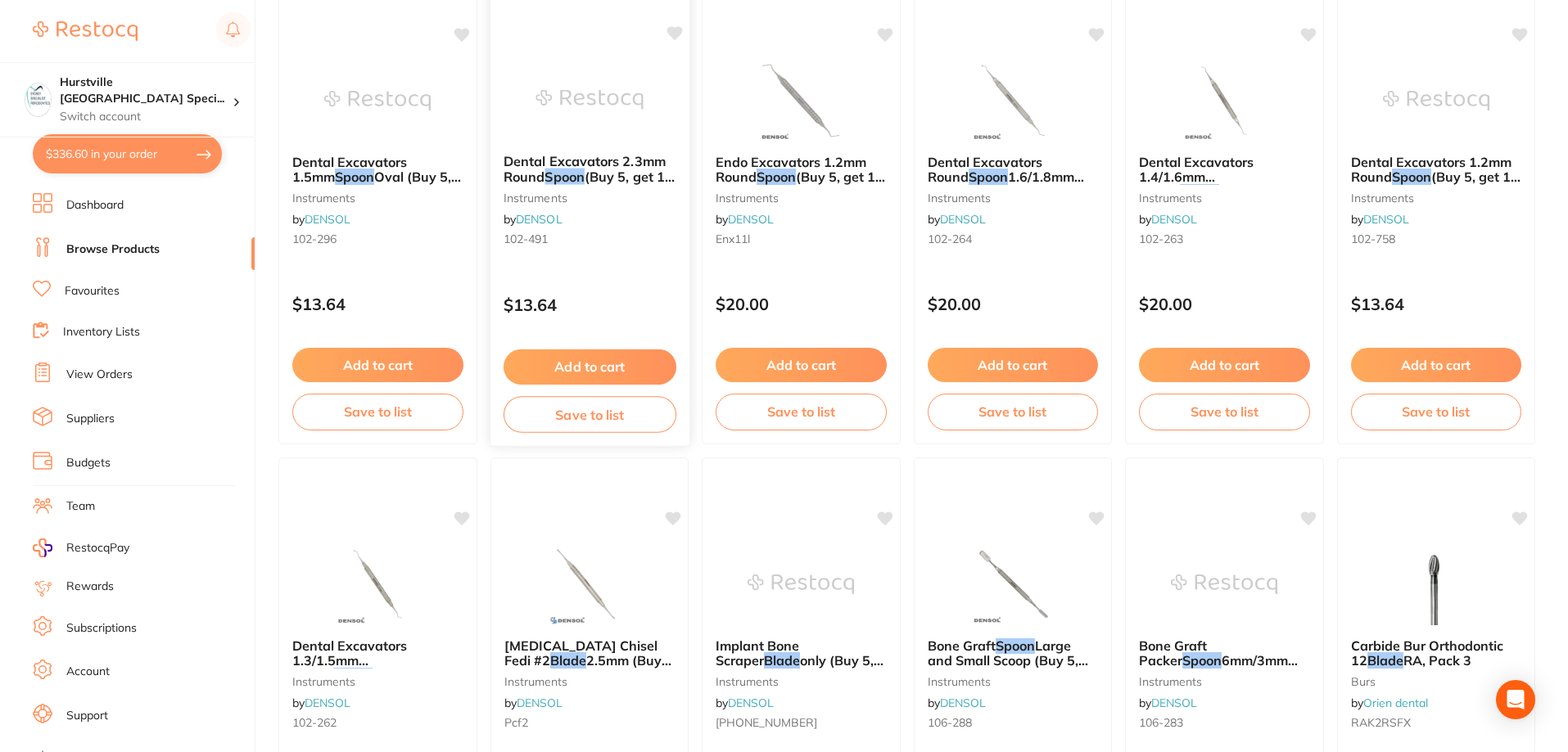
scroll to position [1390, 0]
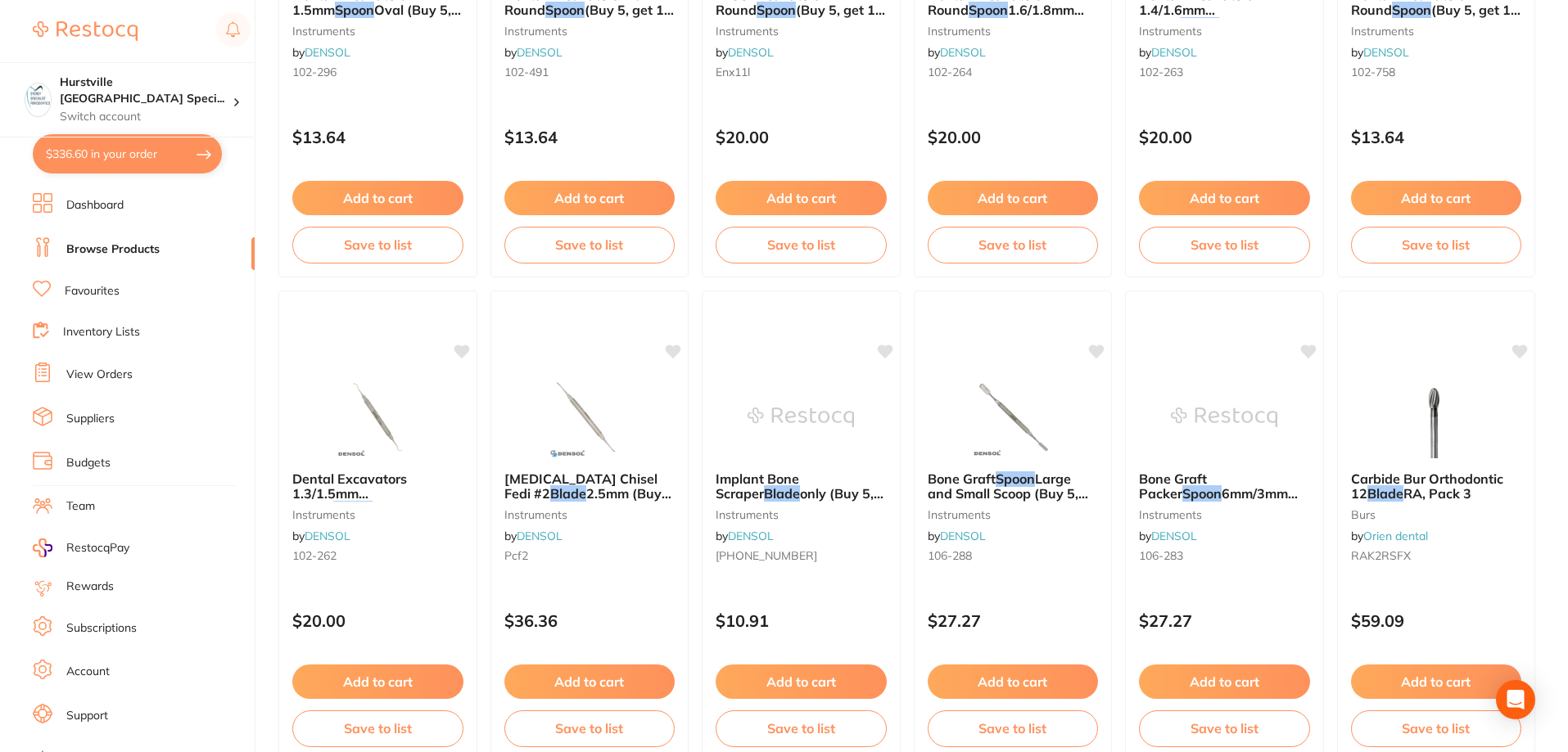
click at [162, 148] on button "$336.60 in your order" at bounding box center [127, 153] width 189 height 39
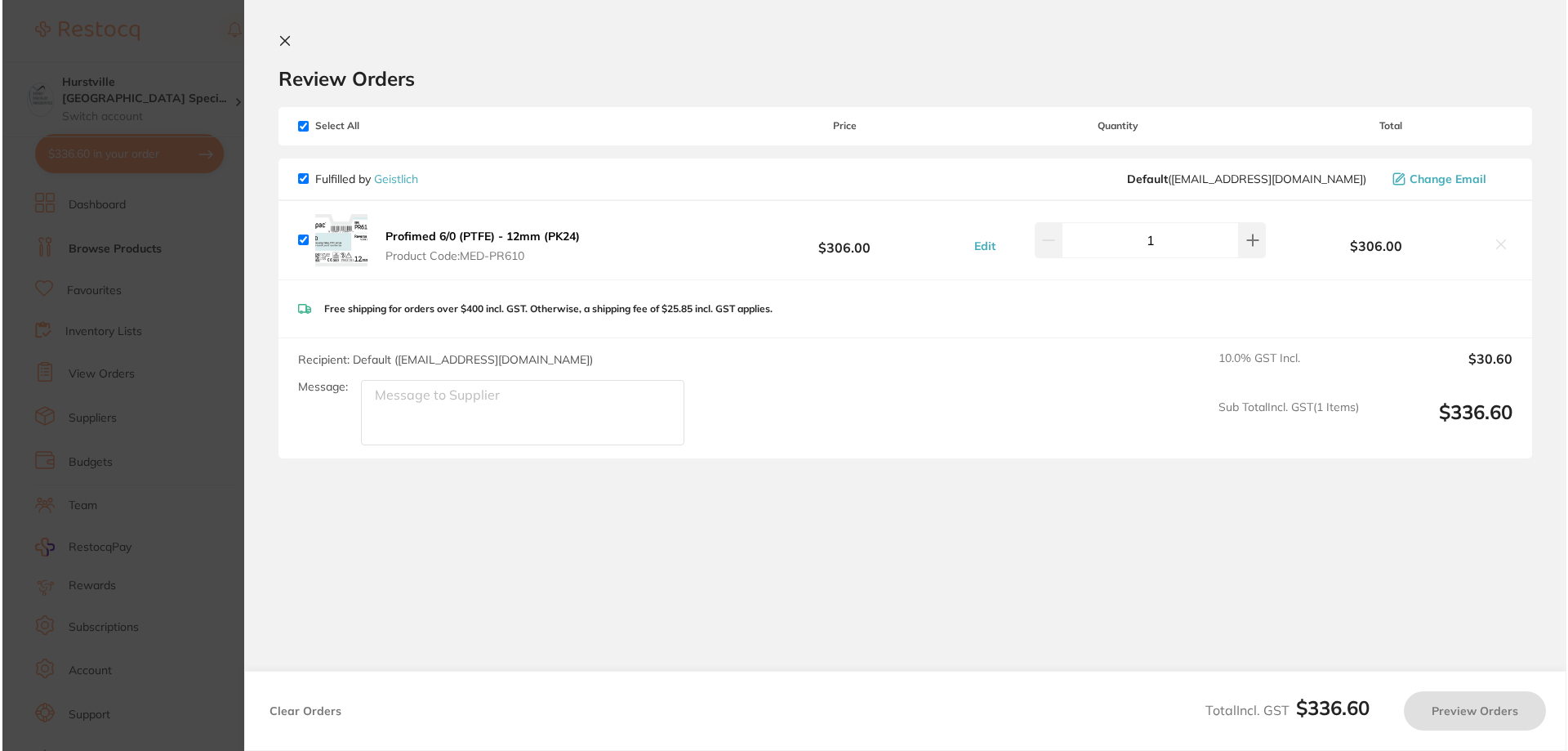
scroll to position [0, 0]
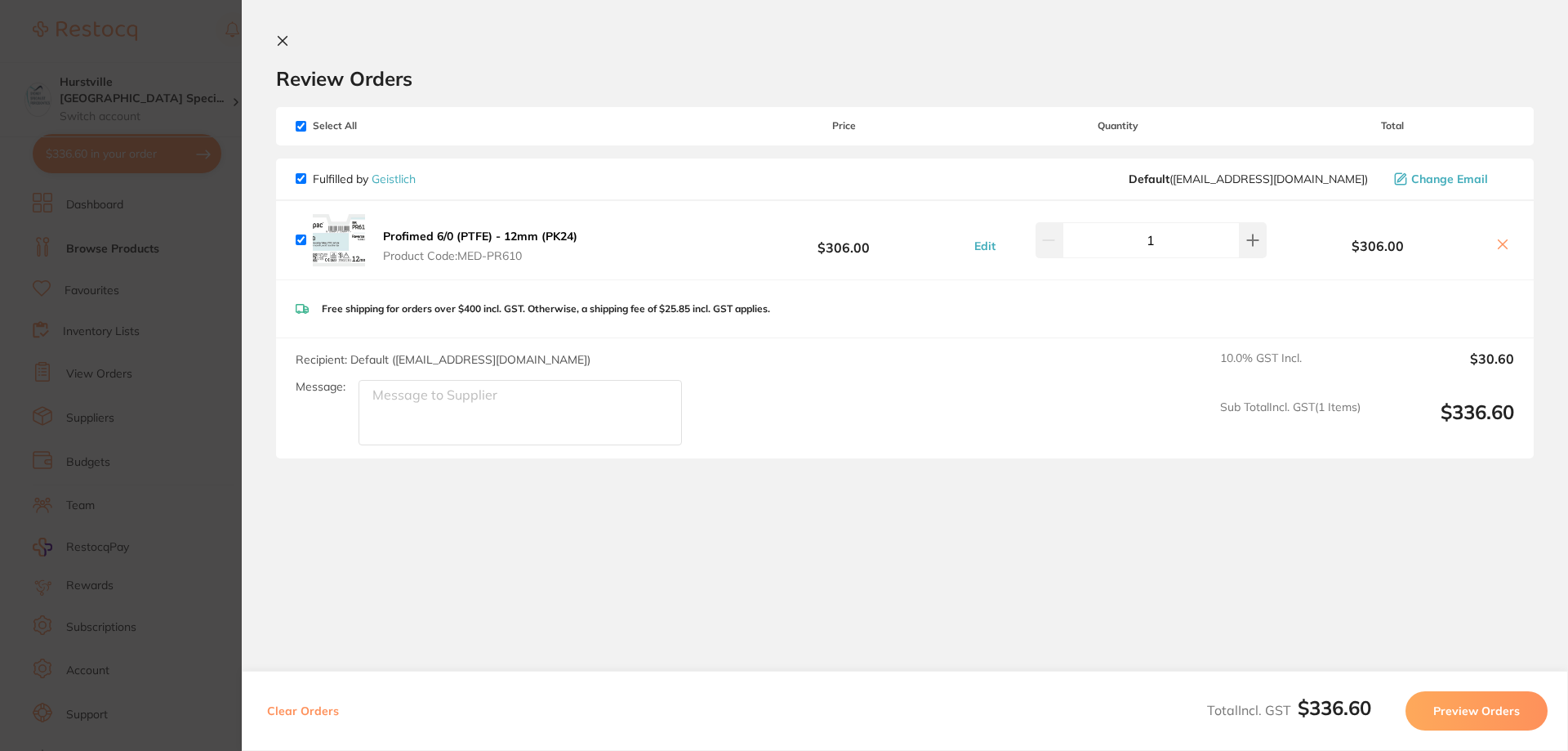
click at [290, 36] on button at bounding box center [286, 43] width 19 height 16
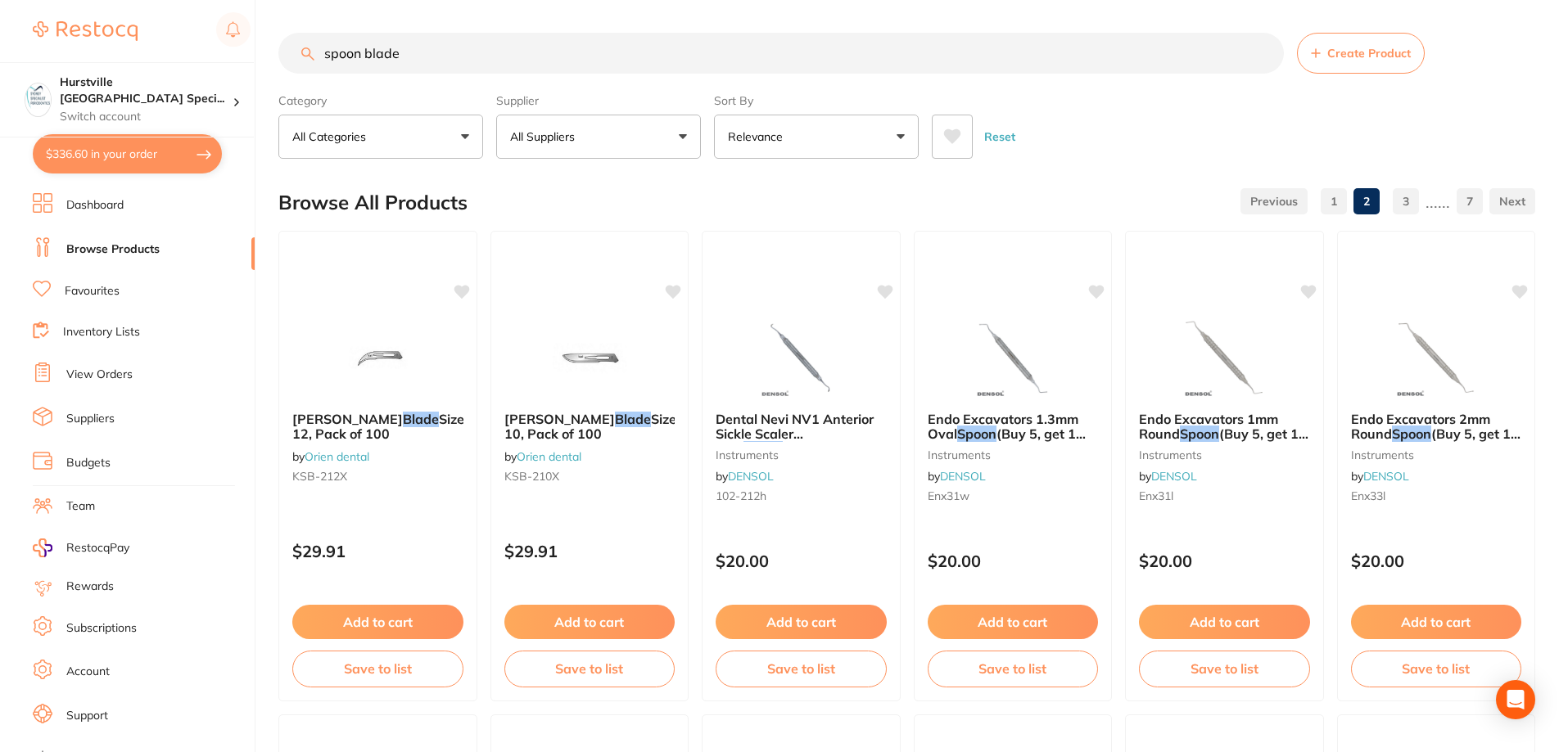
drag, startPoint x: 431, startPoint y: 59, endPoint x: 209, endPoint y: 42, distance: 222.6
click at [209, 42] on div "$336.60 Hurstville [GEOGRAPHIC_DATA] Speci... Switch account Hurstville [GEOGRA…" at bounding box center [784, 376] width 1568 height 752
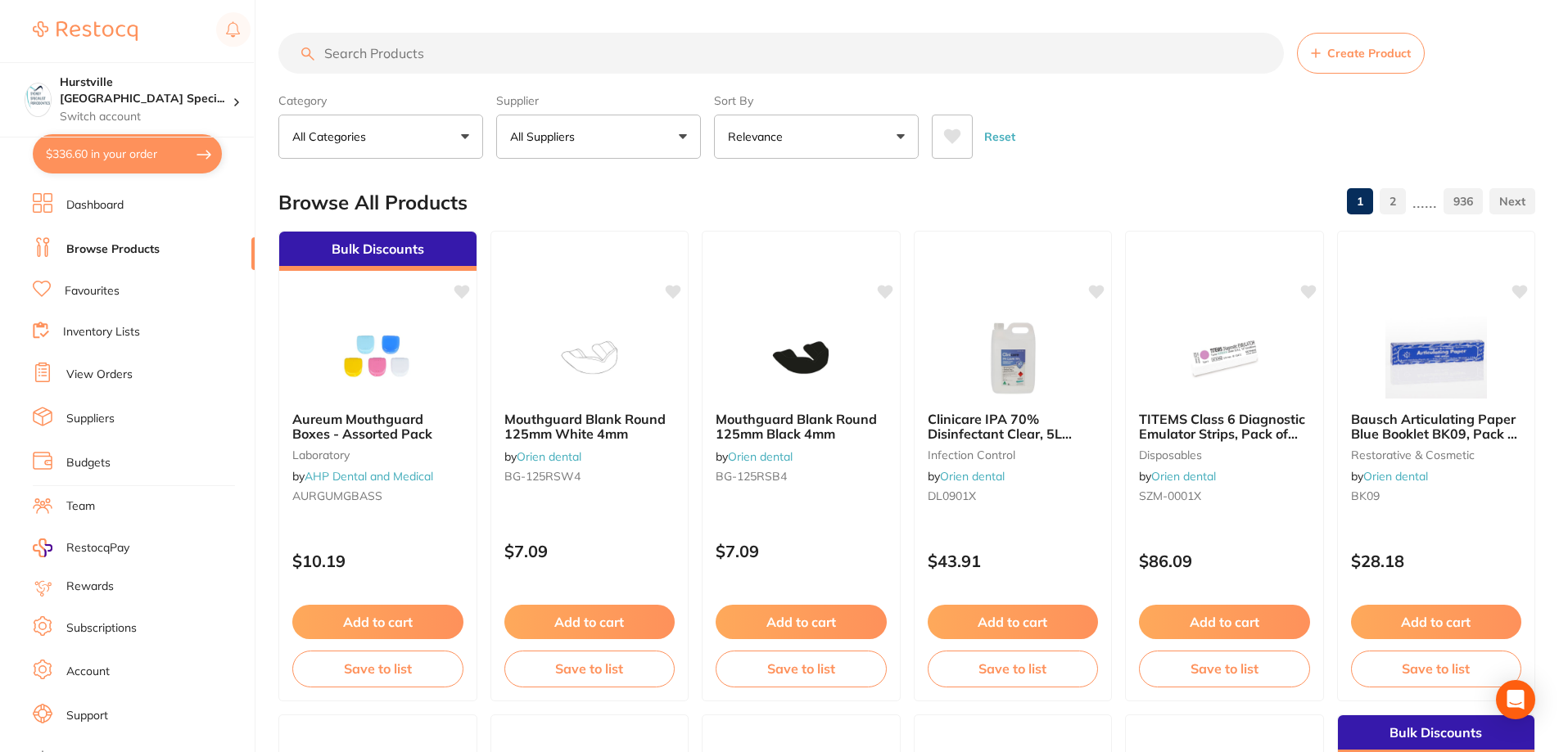
click at [104, 292] on link "Favourites" at bounding box center [92, 291] width 55 height 16
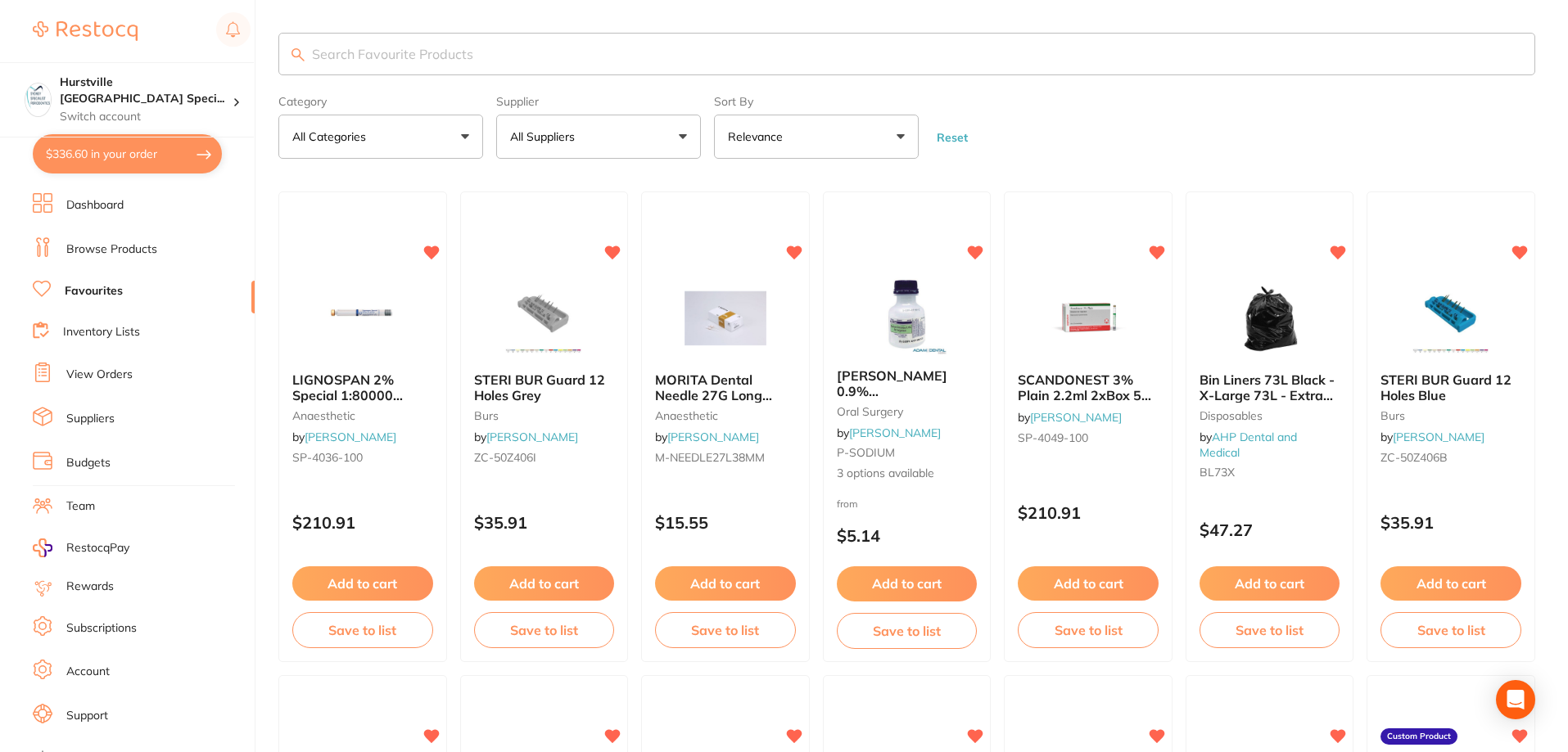
click at [602, 141] on button "All Suppliers" at bounding box center [598, 137] width 205 height 44
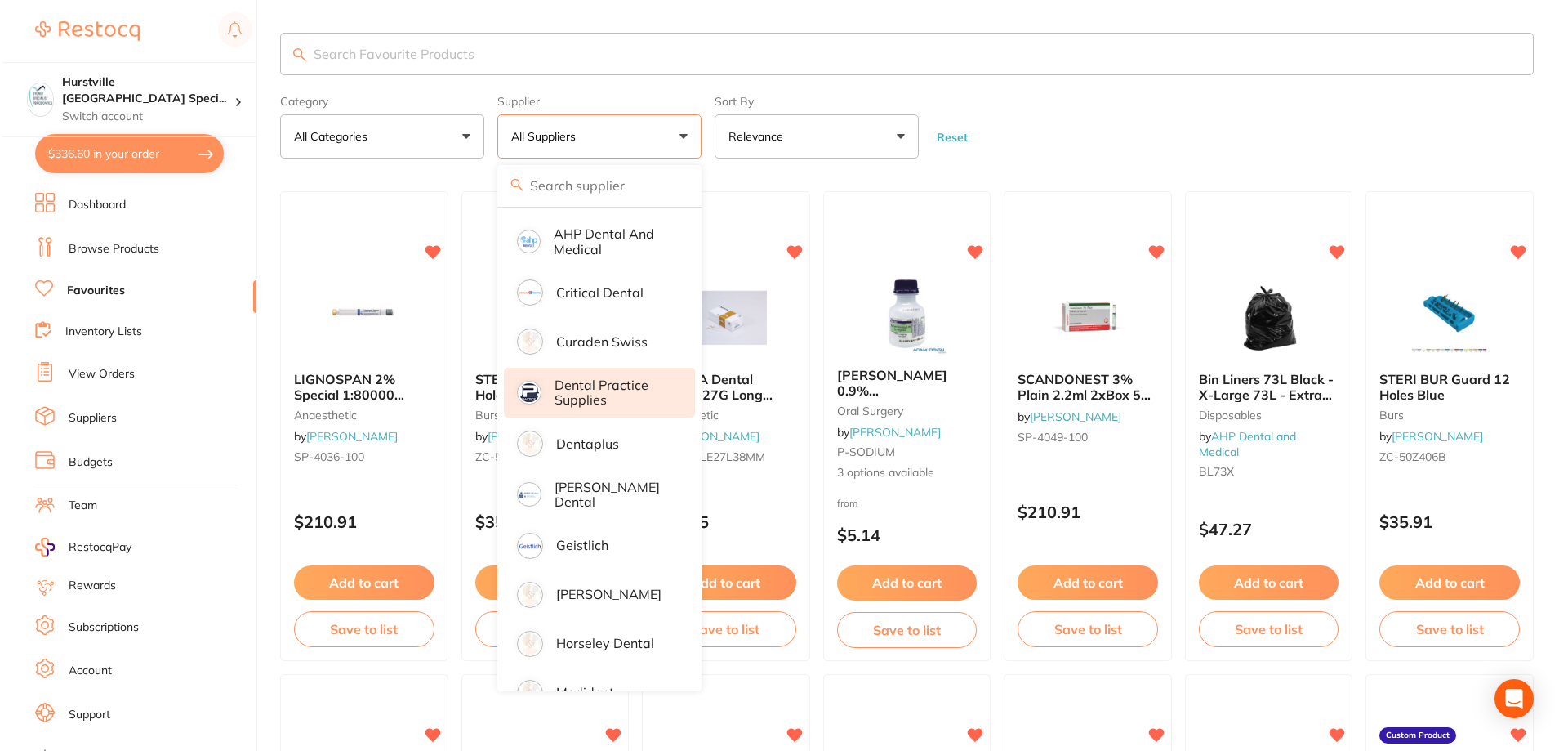
scroll to position [245, 0]
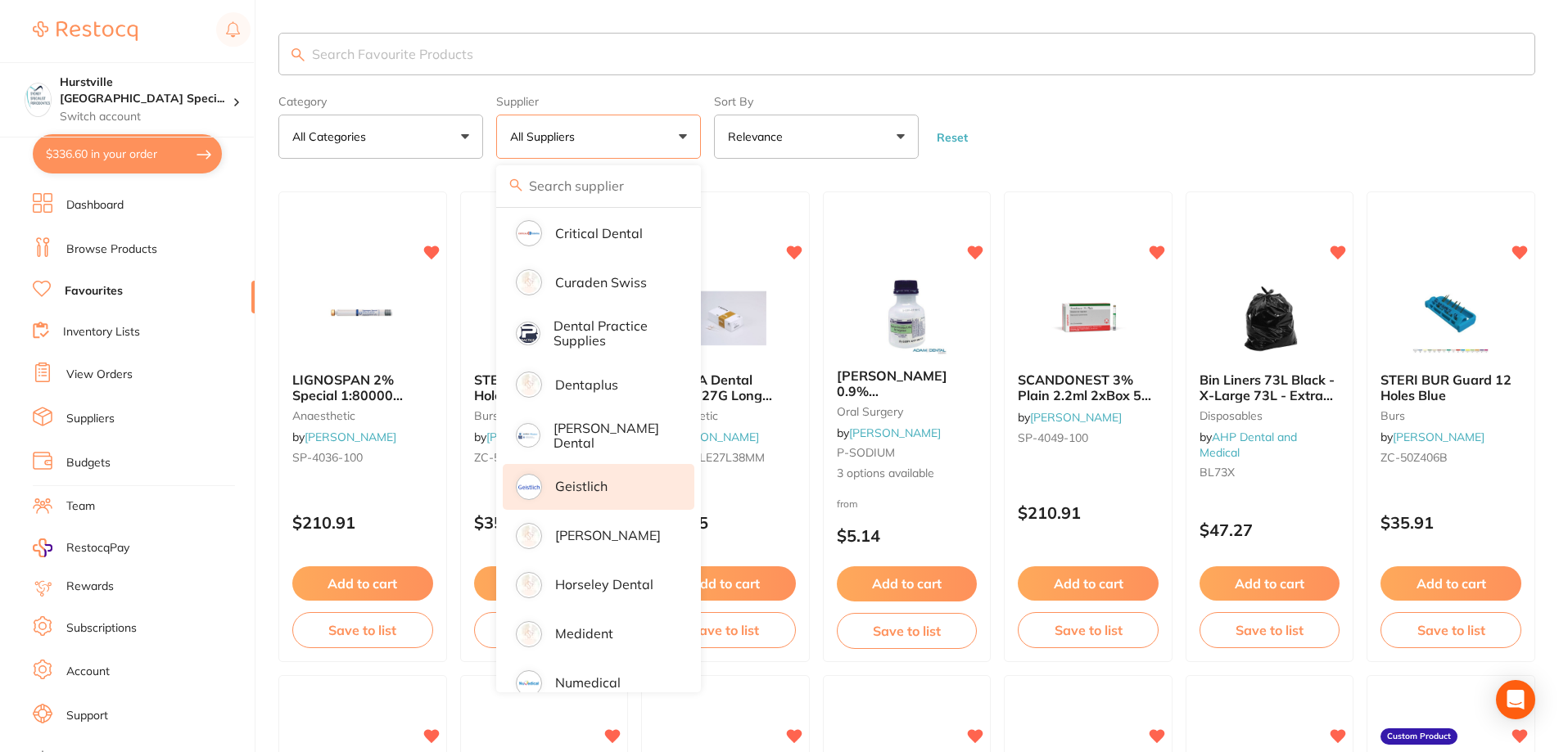
click at [605, 484] on p "Geistlich" at bounding box center [580, 486] width 52 height 15
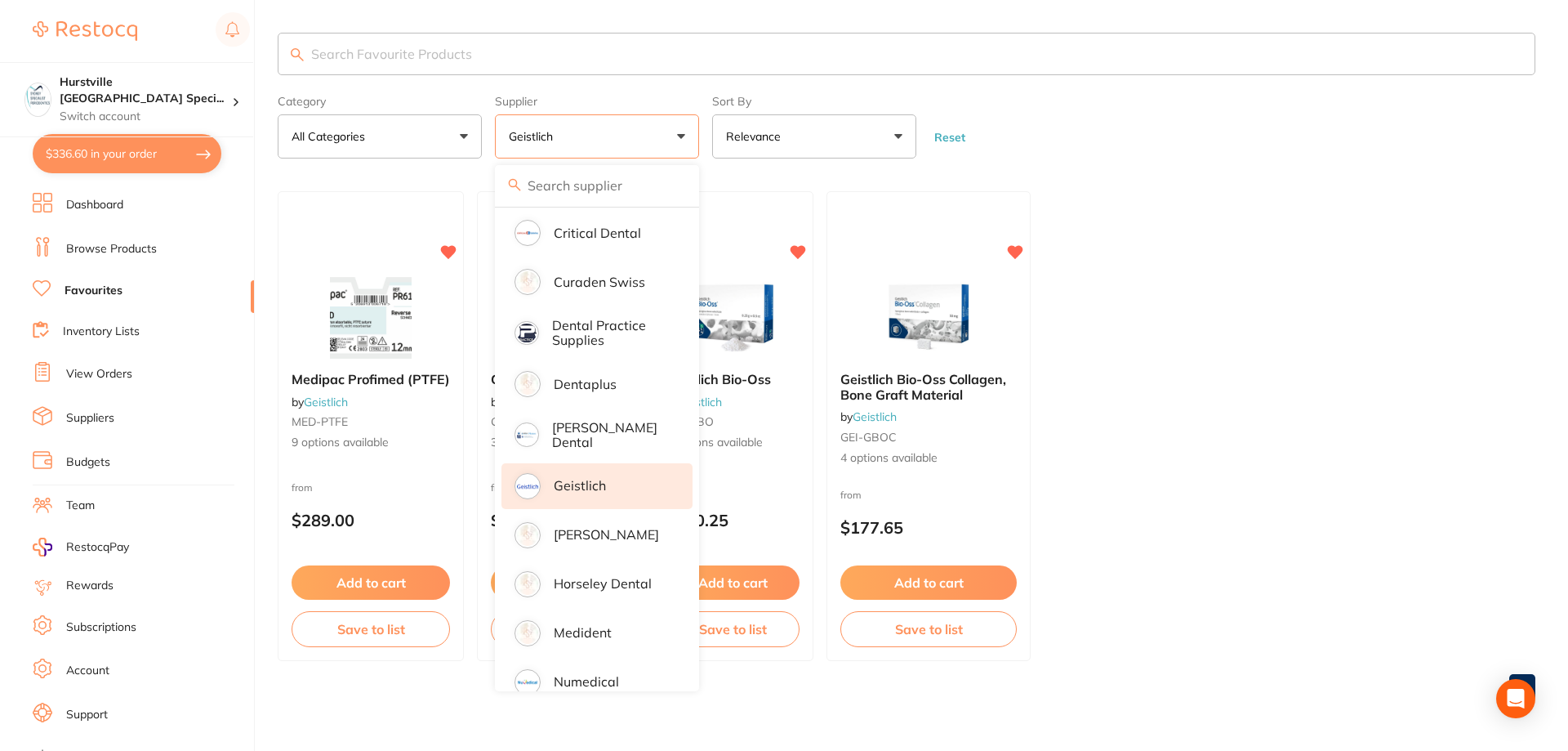
click at [1337, 408] on ul "Medipac Profimed (PTFE) by Geistlich MED-PTFE 9 options available from $289.00 …" at bounding box center [907, 426] width 1258 height 469
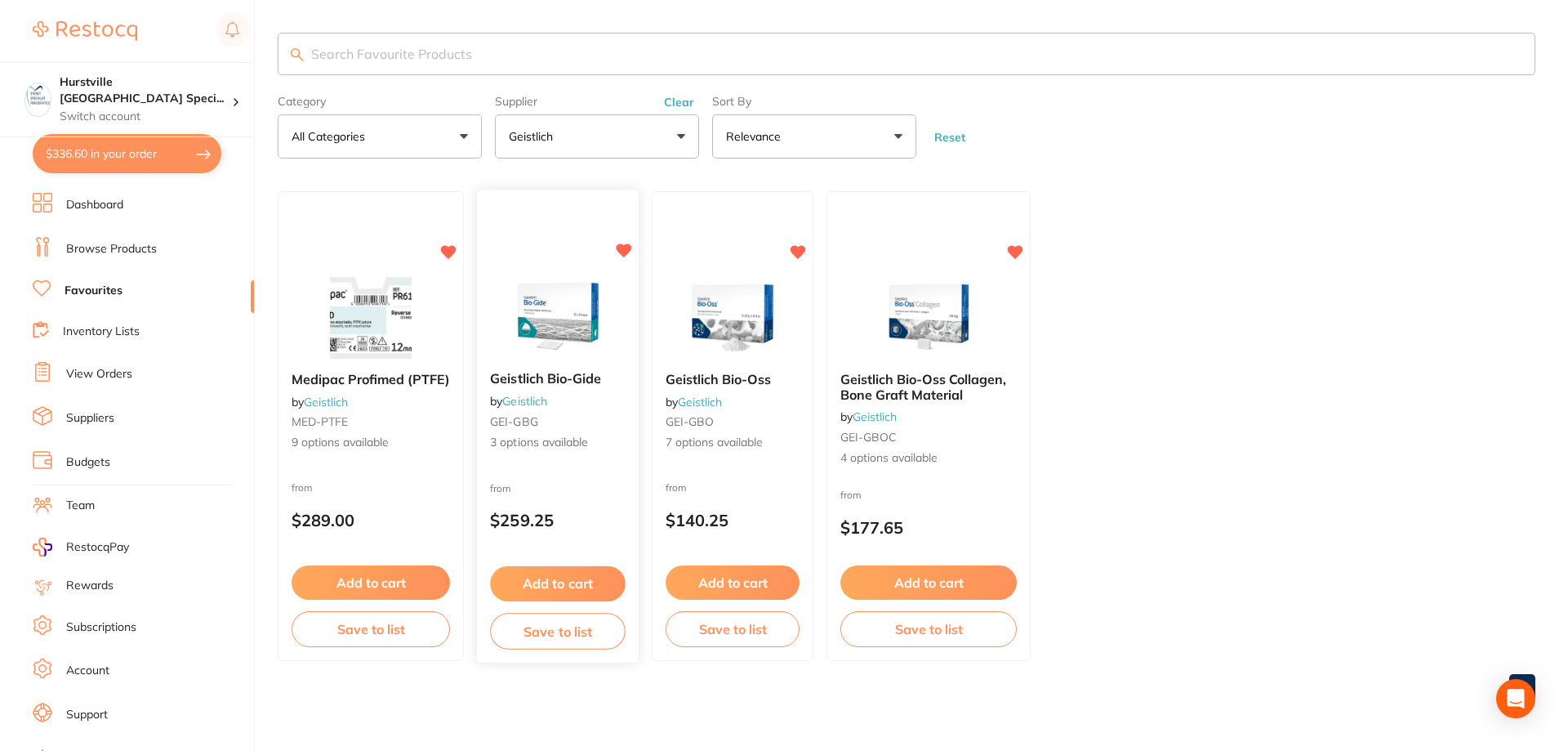
click at [534, 303] on img at bounding box center [557, 317] width 107 height 82
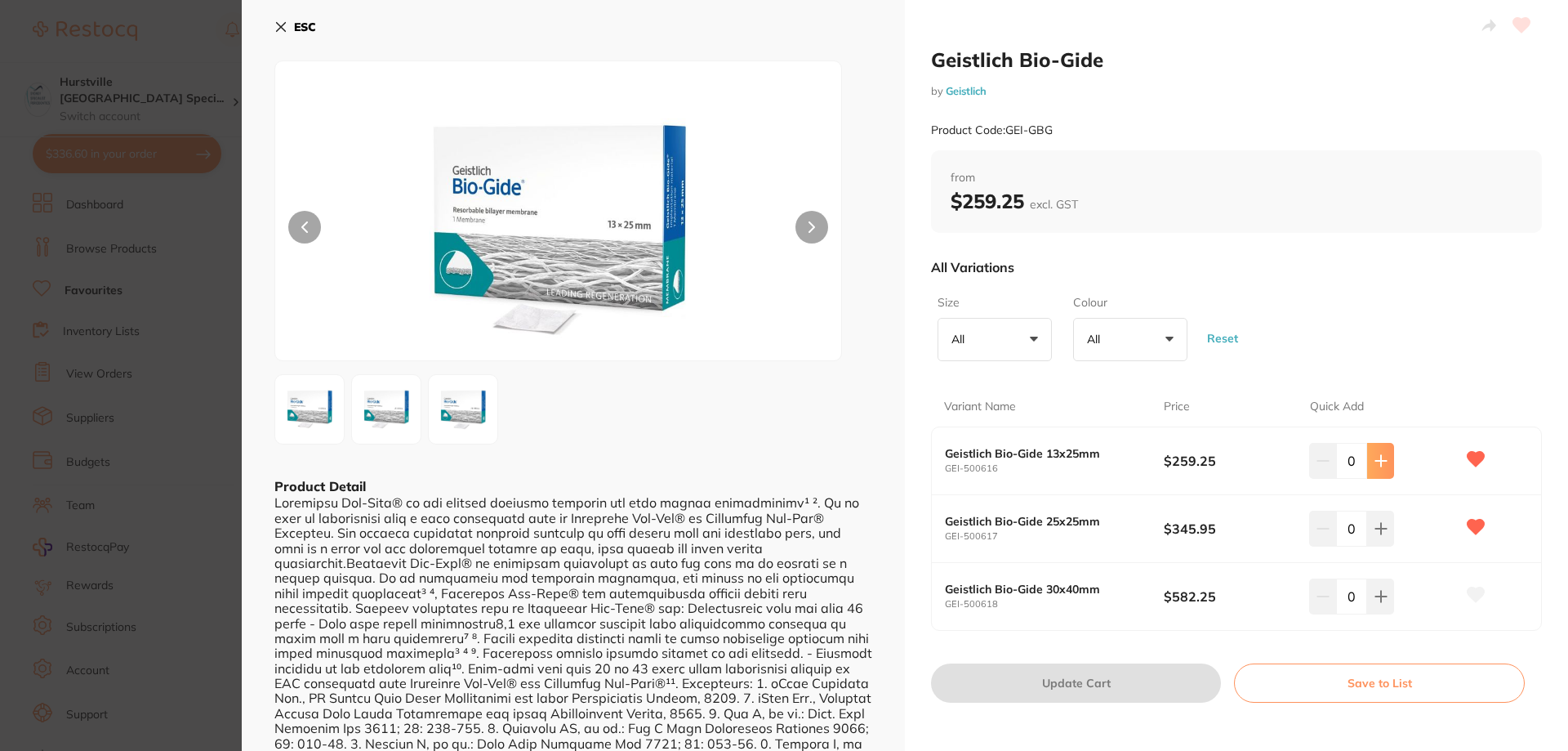
click at [1378, 454] on icon at bounding box center [1381, 461] width 13 height 13
type input "1"
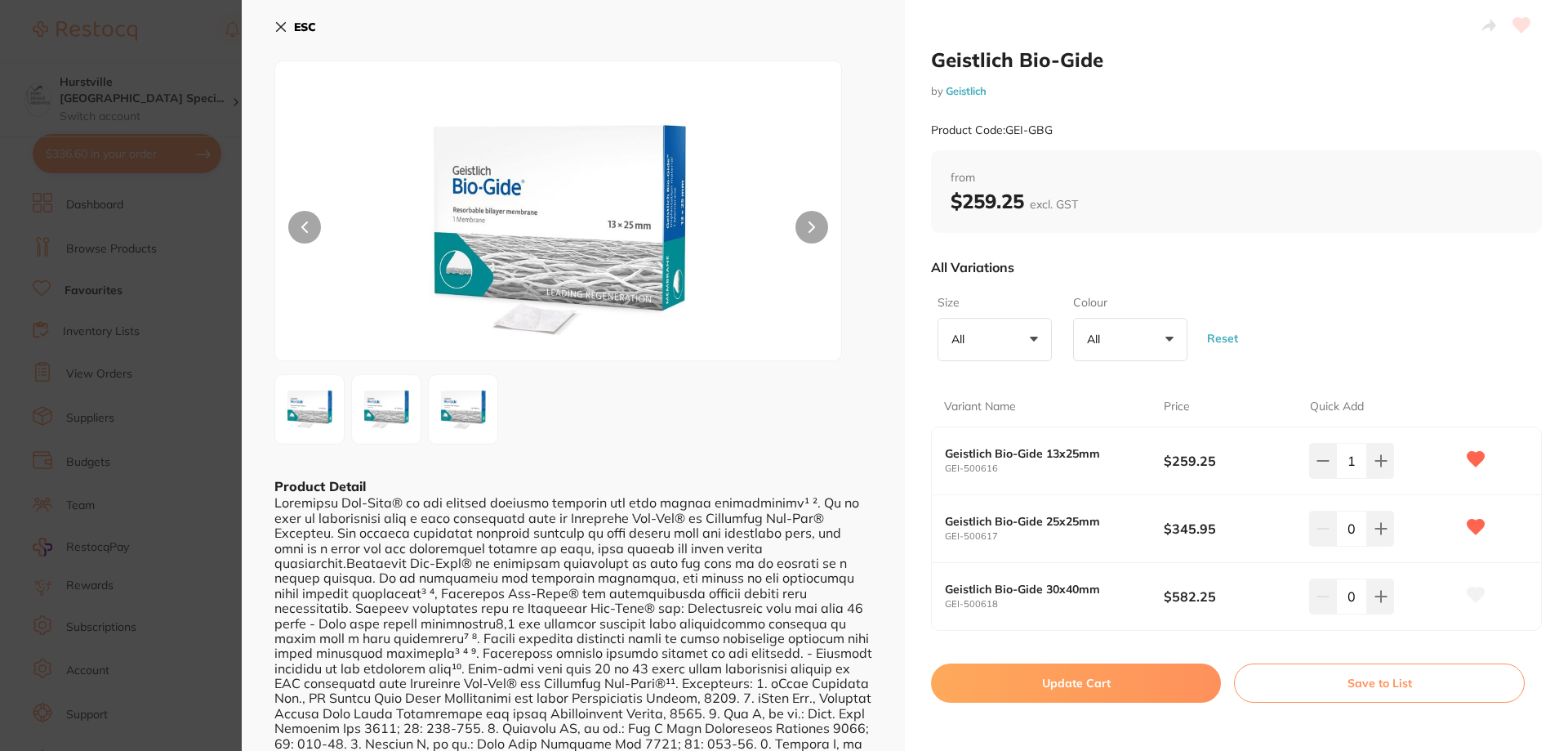
click at [1099, 679] on button "Update Cart" at bounding box center [1076, 683] width 290 height 39
checkbox input "false"
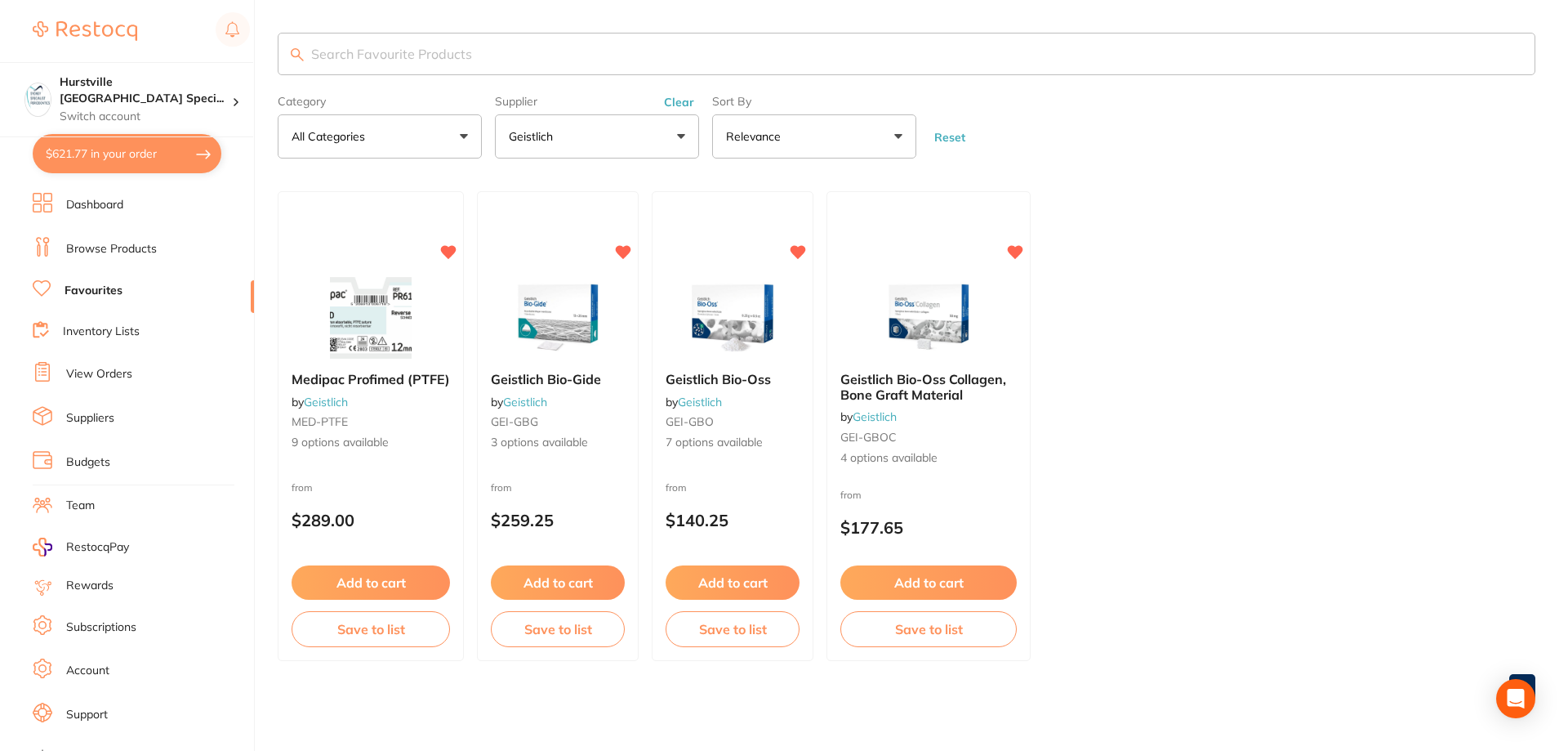
click at [79, 149] on button "$621.77 in your order" at bounding box center [127, 153] width 189 height 39
checkbox input "true"
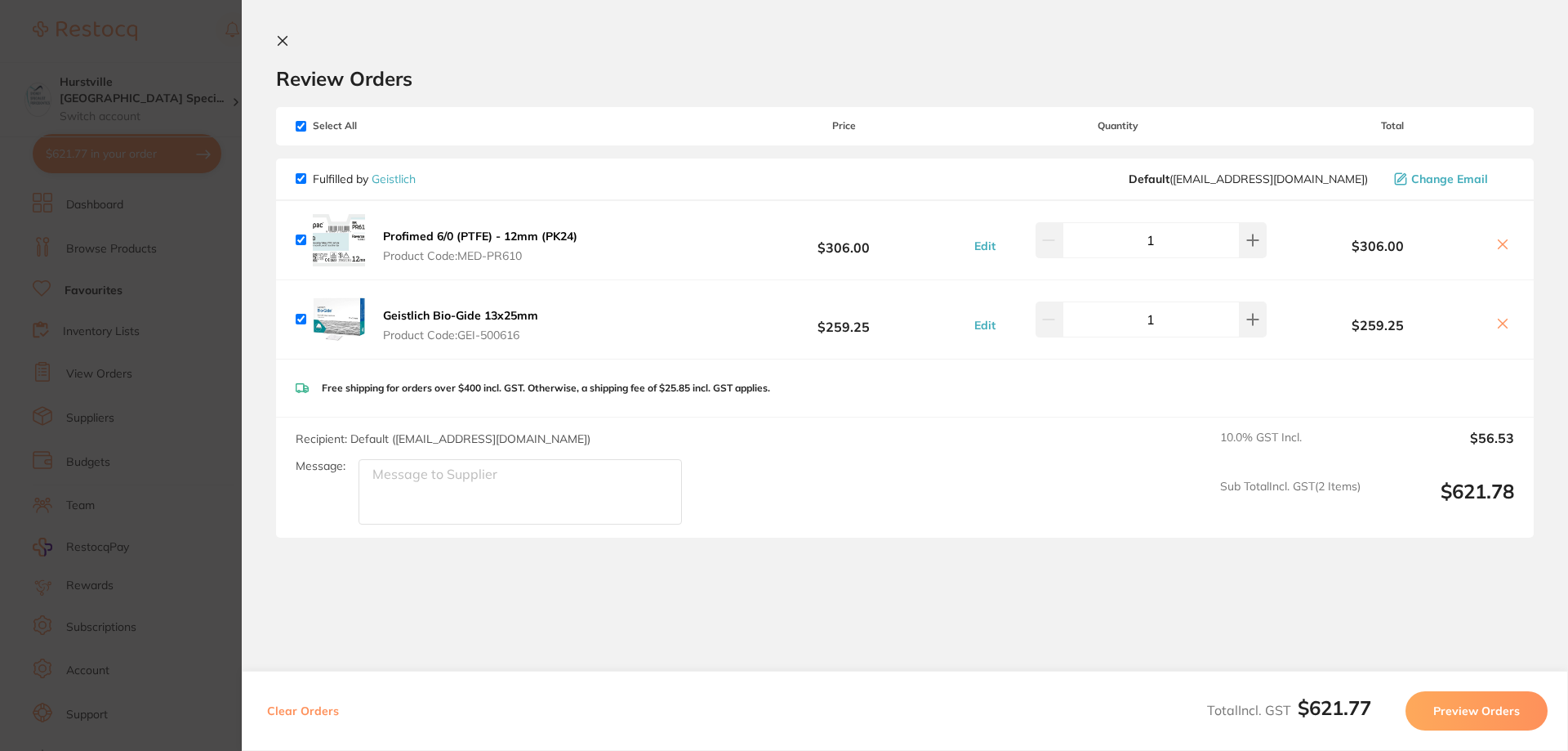
click at [1518, 714] on button "Preview Orders" at bounding box center [1477, 710] width 143 height 39
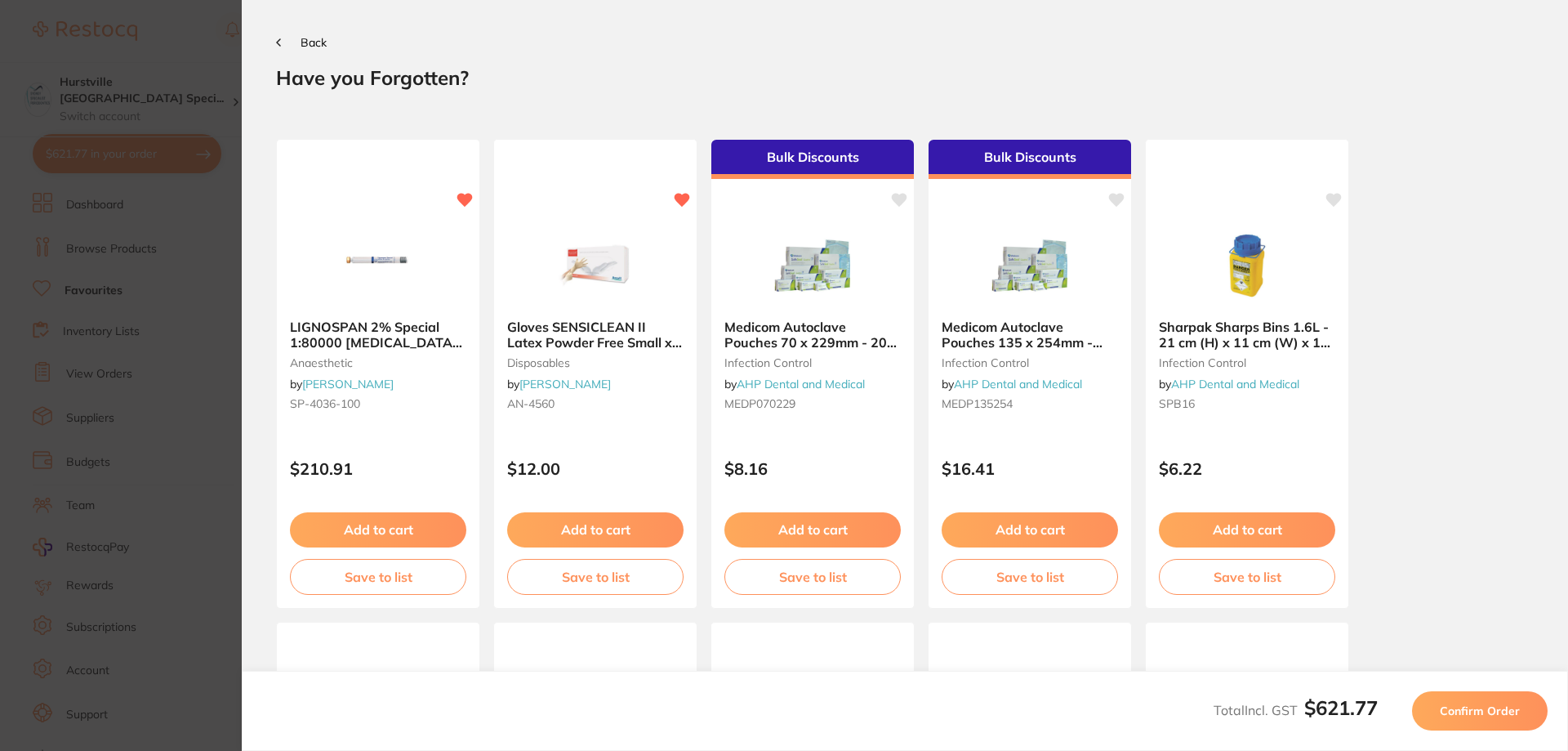
click at [1491, 706] on span "Confirm Order" at bounding box center [1479, 710] width 80 height 15
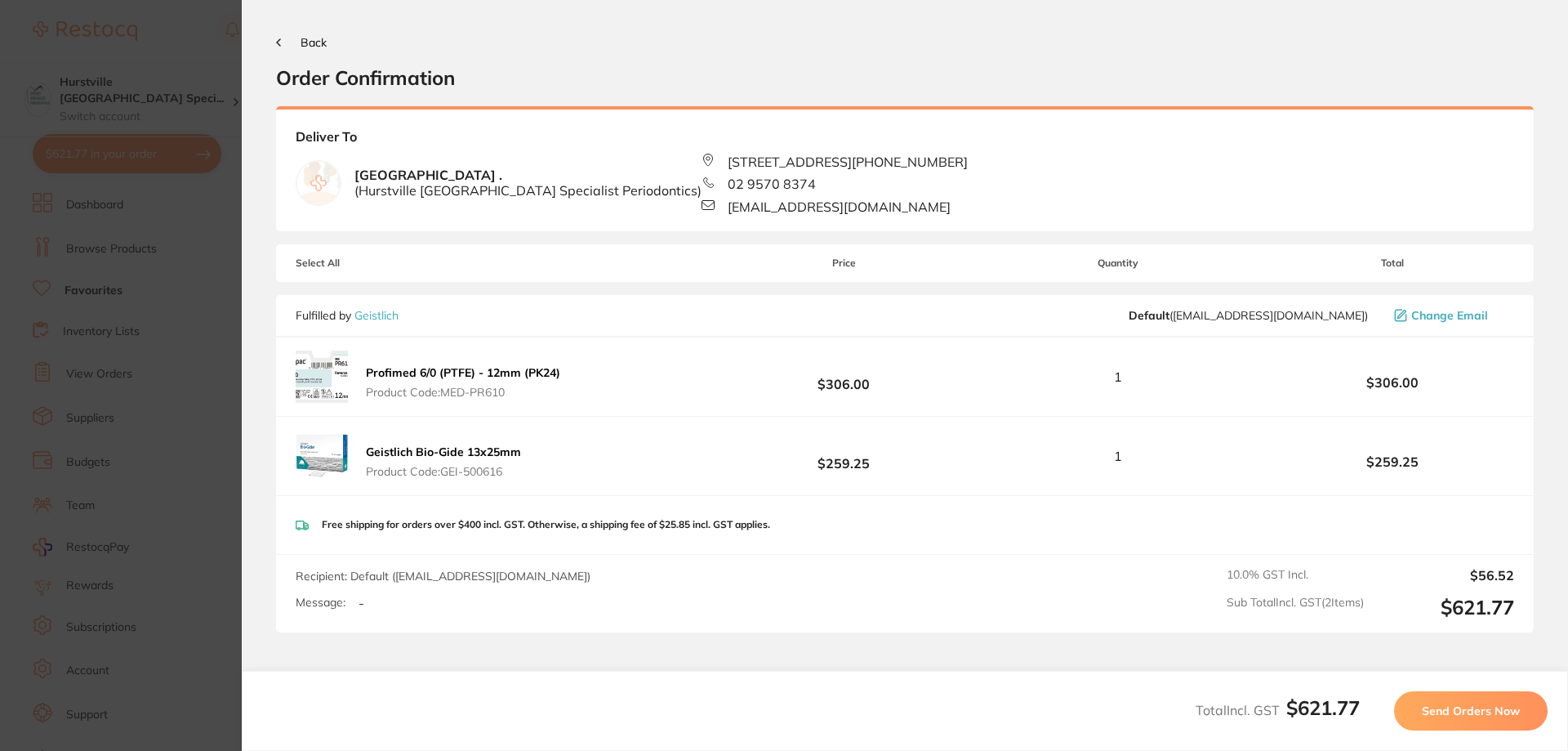
click at [1499, 711] on span "Send Orders Now" at bounding box center [1471, 710] width 98 height 15
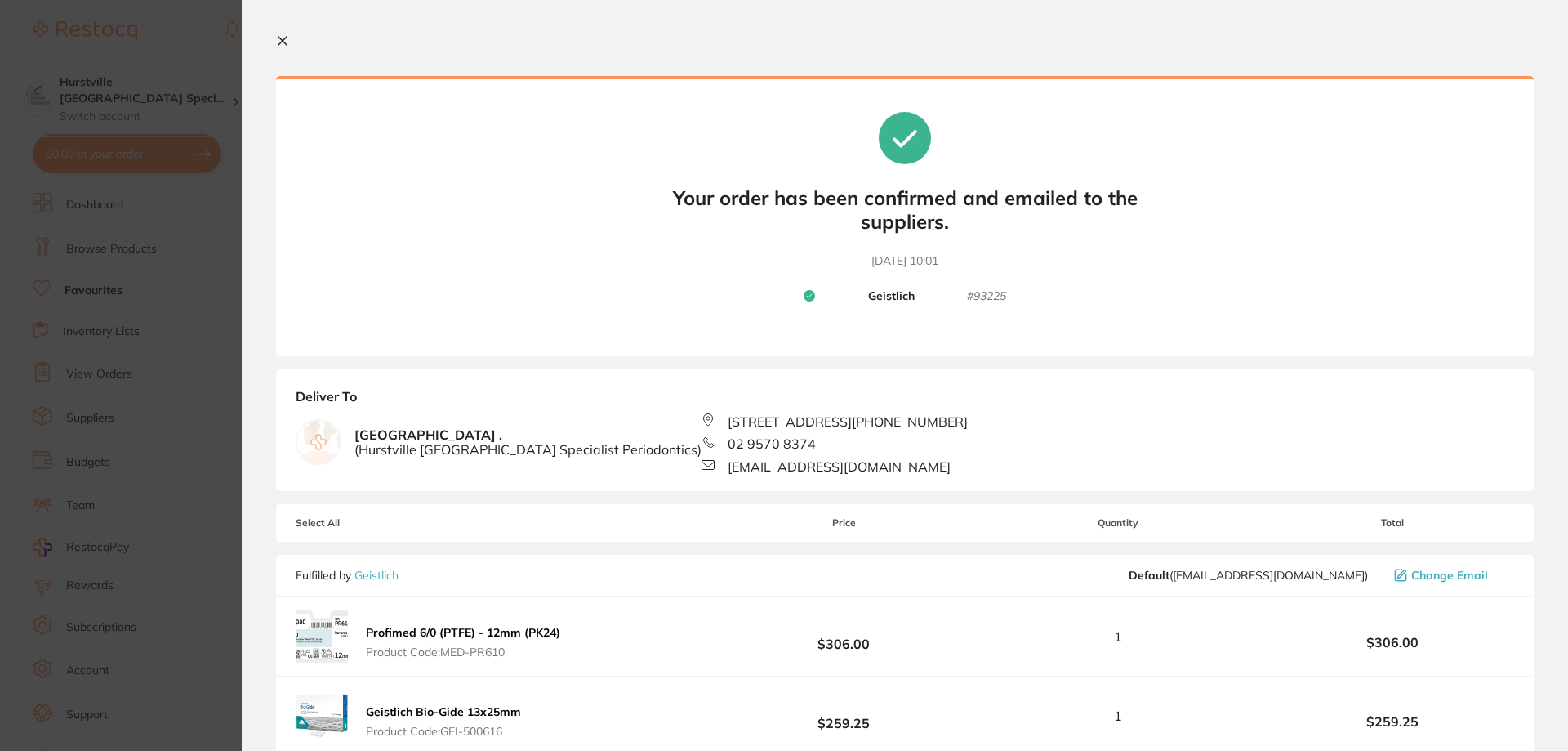
click at [281, 28] on section "Your orders are being processed and we will notify you once we have placed the …" at bounding box center [905, 376] width 1326 height 751
click at [282, 37] on icon at bounding box center [282, 41] width 13 height 13
